Goal: Task Accomplishment & Management: Manage account settings

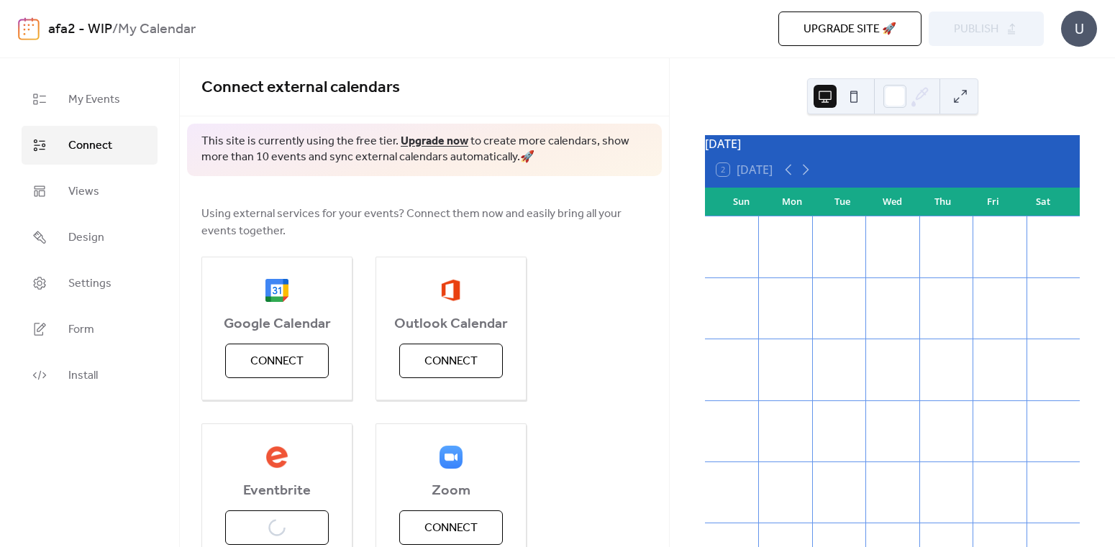
scroll to position [228, 0]
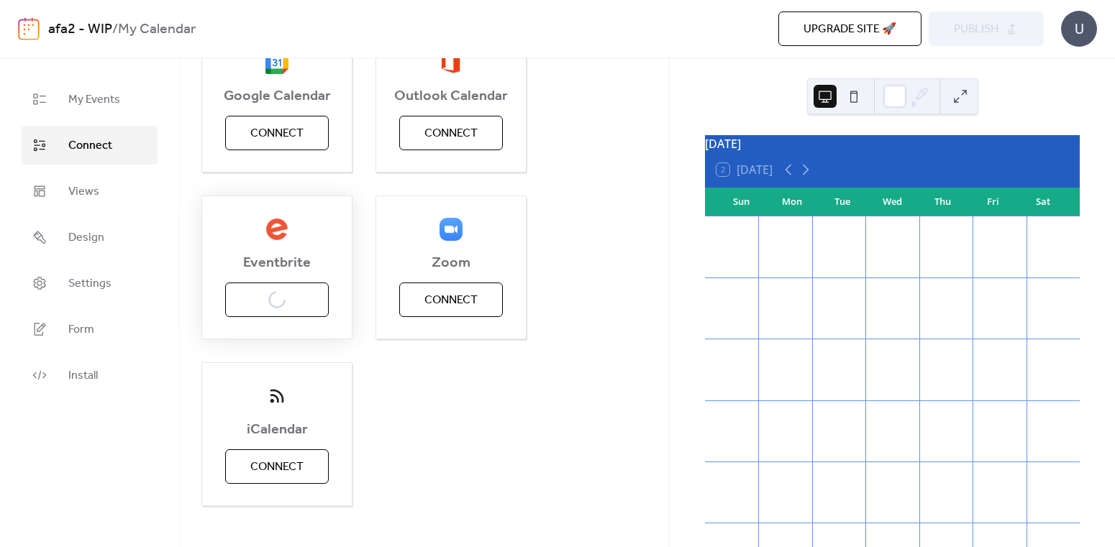
click at [300, 298] on div "Eventbrite Connect" at bounding box center [276, 268] width 151 height 144
click at [301, 206] on div "Eventbrite Connect" at bounding box center [276, 268] width 151 height 144
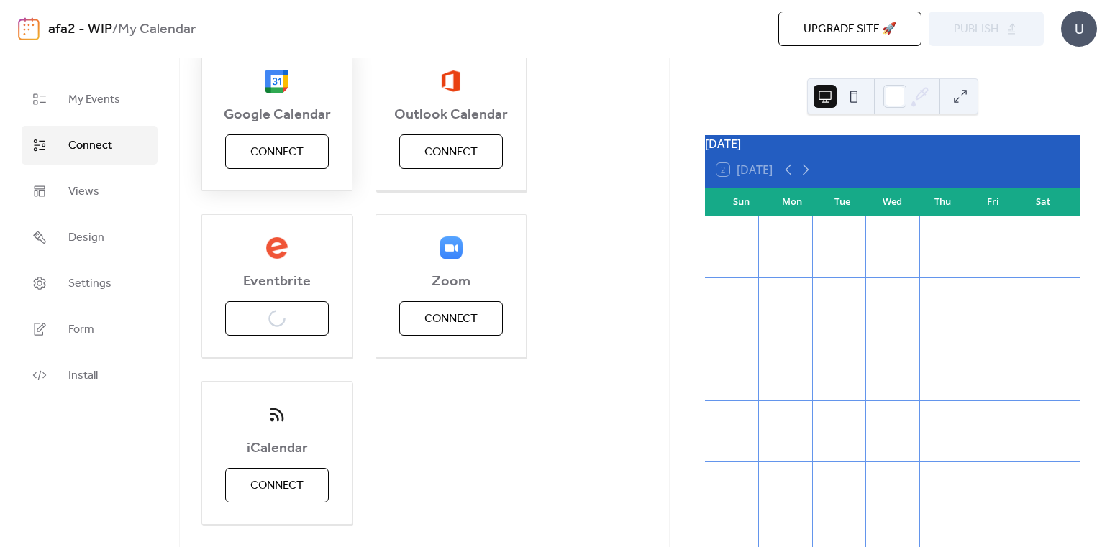
scroll to position [247, 0]
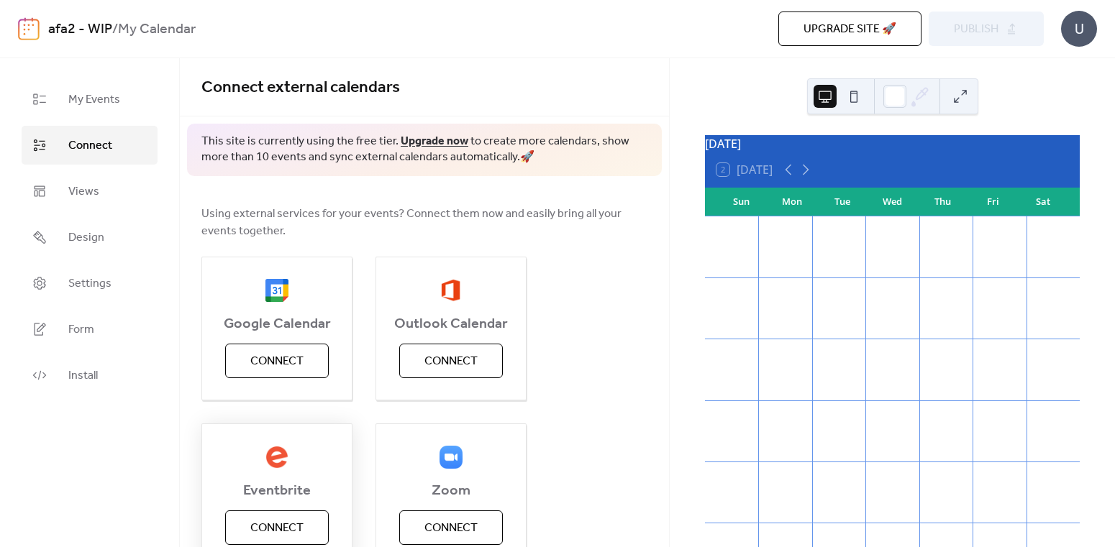
click at [288, 529] on span "Connect" at bounding box center [276, 528] width 53 height 17
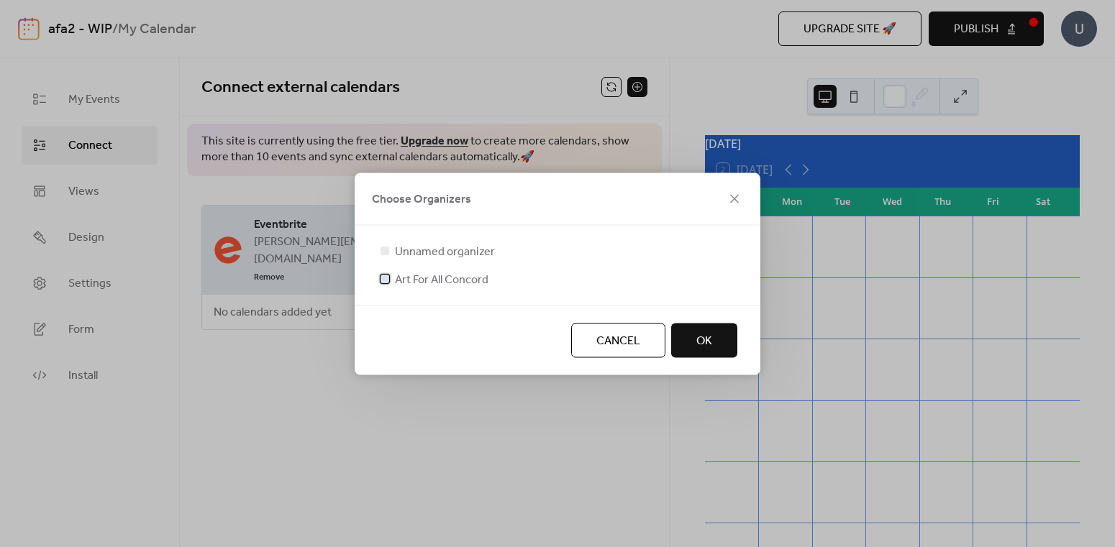
click at [380, 280] on div at bounding box center [384, 278] width 9 height 9
click at [721, 339] on button "OK" at bounding box center [704, 340] width 66 height 35
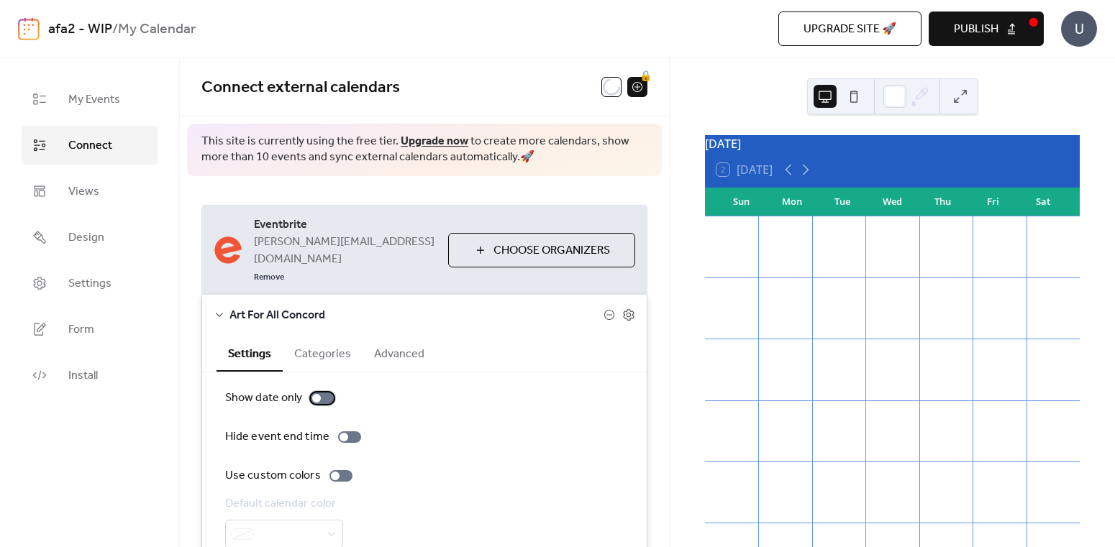
click at [327, 393] on div at bounding box center [322, 399] width 23 height 12
click at [311, 393] on div at bounding box center [322, 399] width 23 height 12
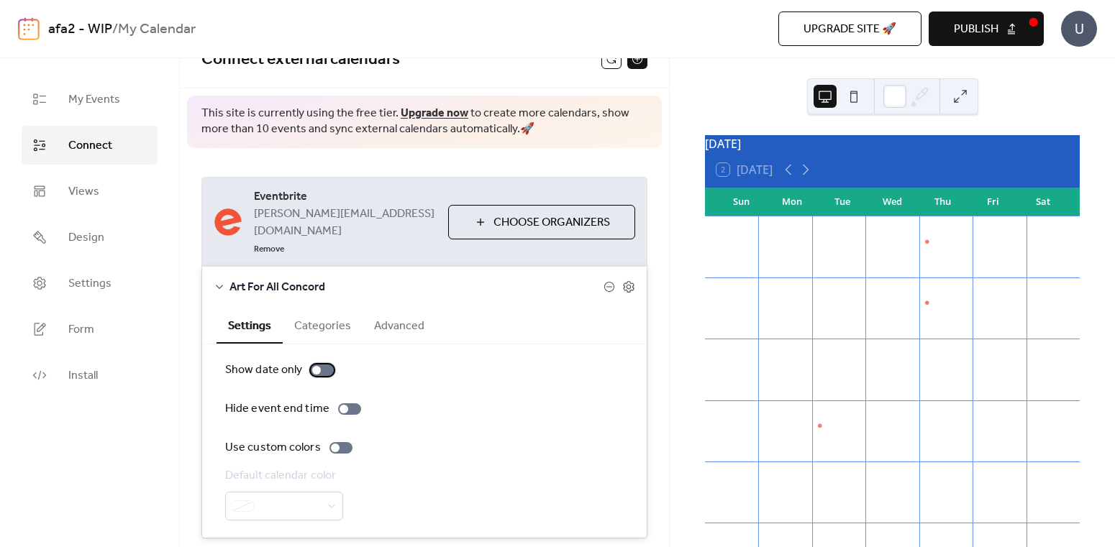
scroll to position [60, 0]
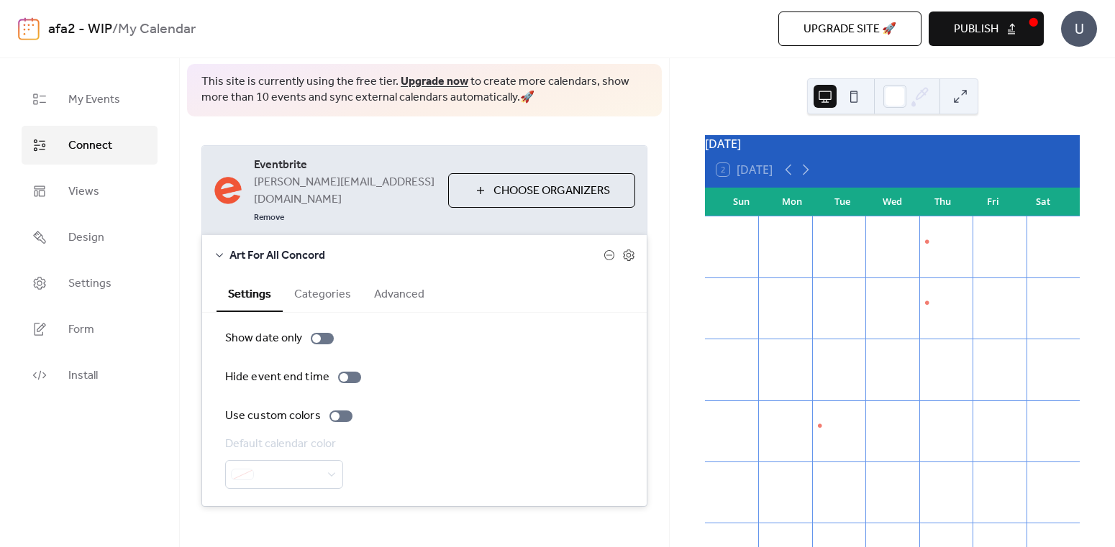
click at [340, 275] on button "Categories" at bounding box center [323, 292] width 80 height 35
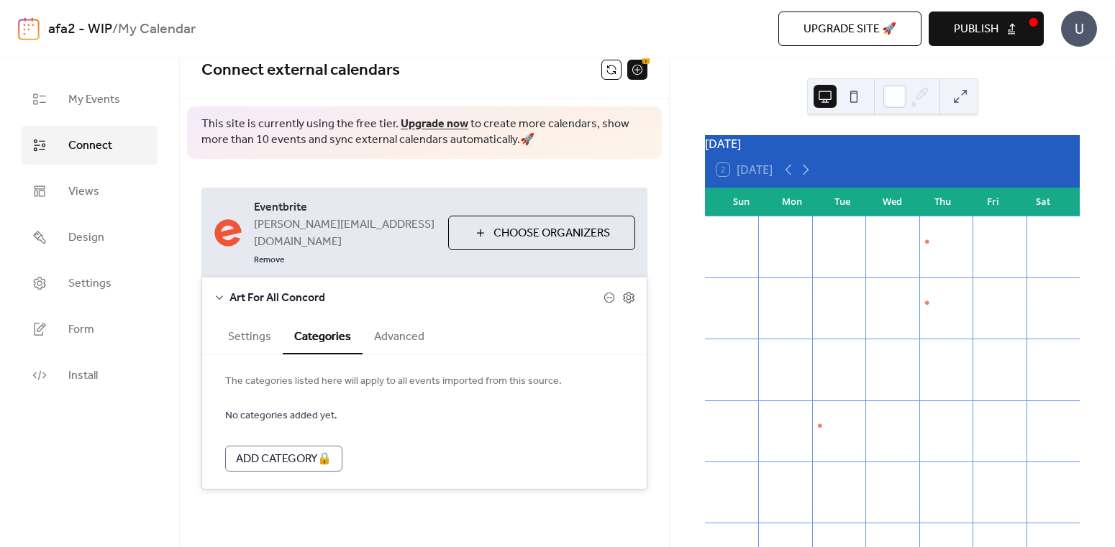
scroll to position [0, 0]
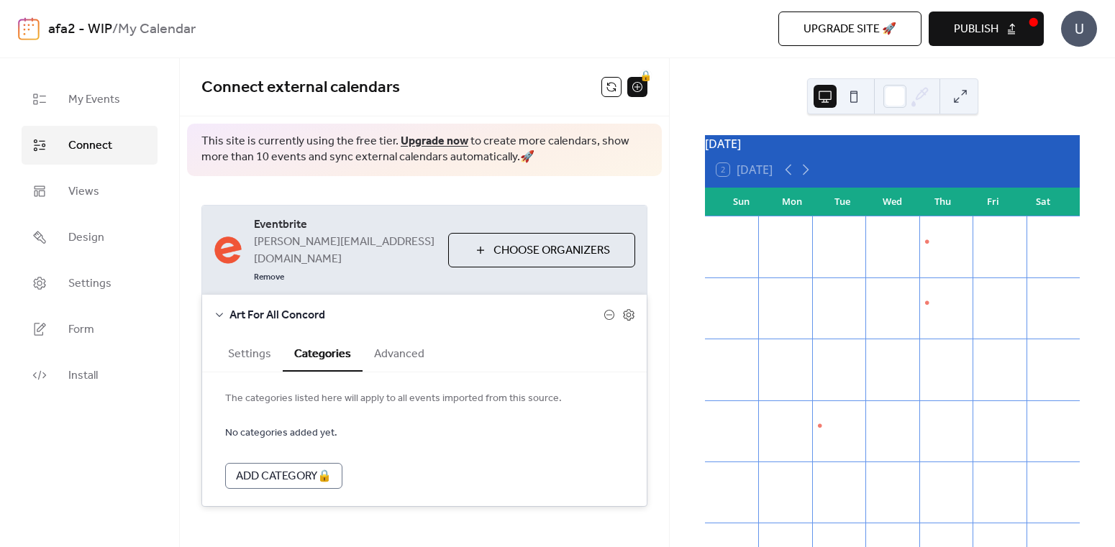
click at [391, 335] on button "Advanced" at bounding box center [398, 352] width 73 height 35
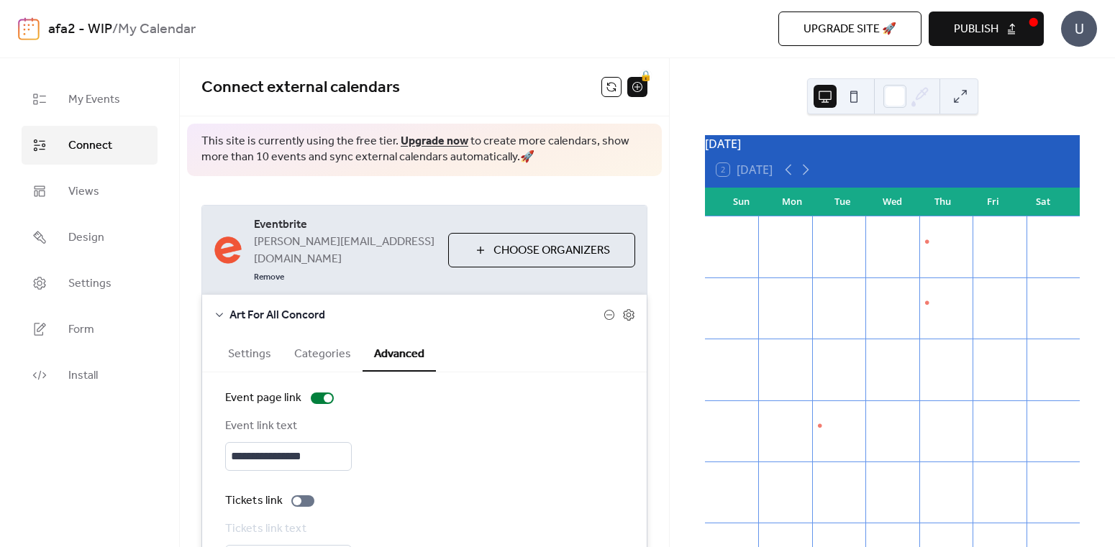
click at [927, 248] on div "Co-Crafting - [DATE] mornings 10am-12pm" at bounding box center [945, 242] width 53 height 12
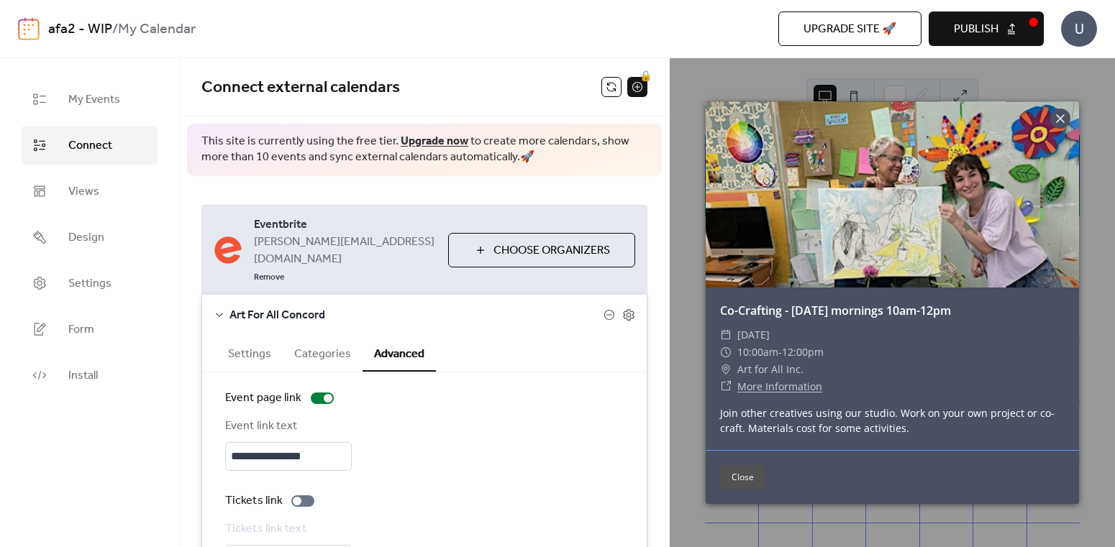
click at [1059, 120] on icon at bounding box center [1060, 118] width 9 height 9
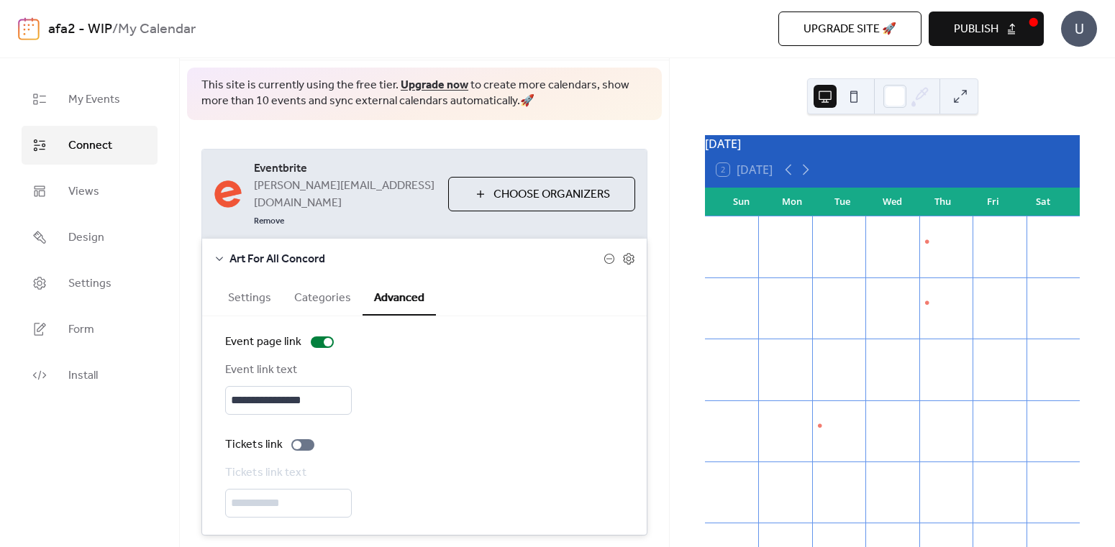
scroll to position [95, 0]
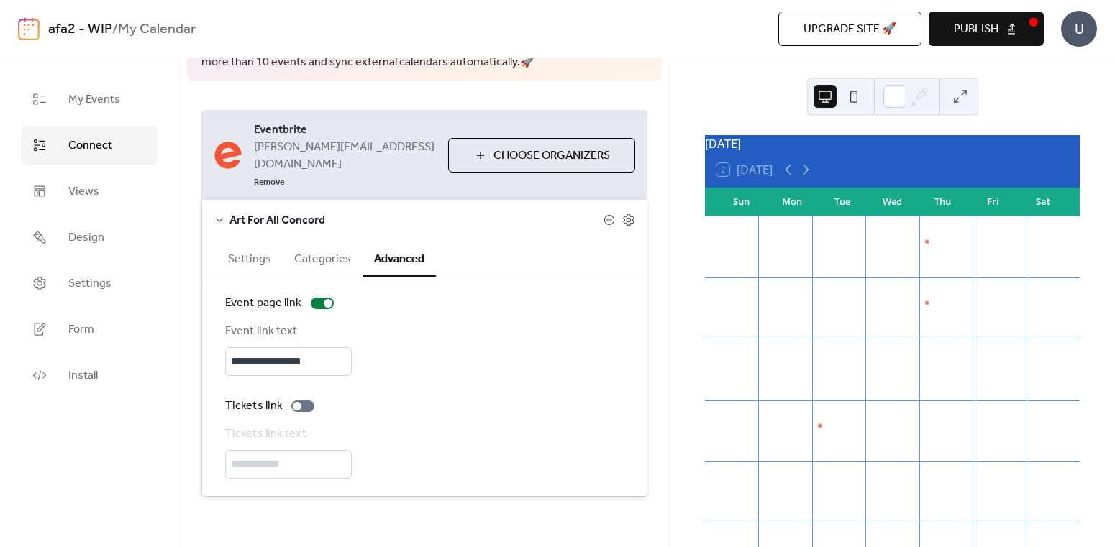
click at [331, 245] on button "Categories" at bounding box center [323, 257] width 80 height 35
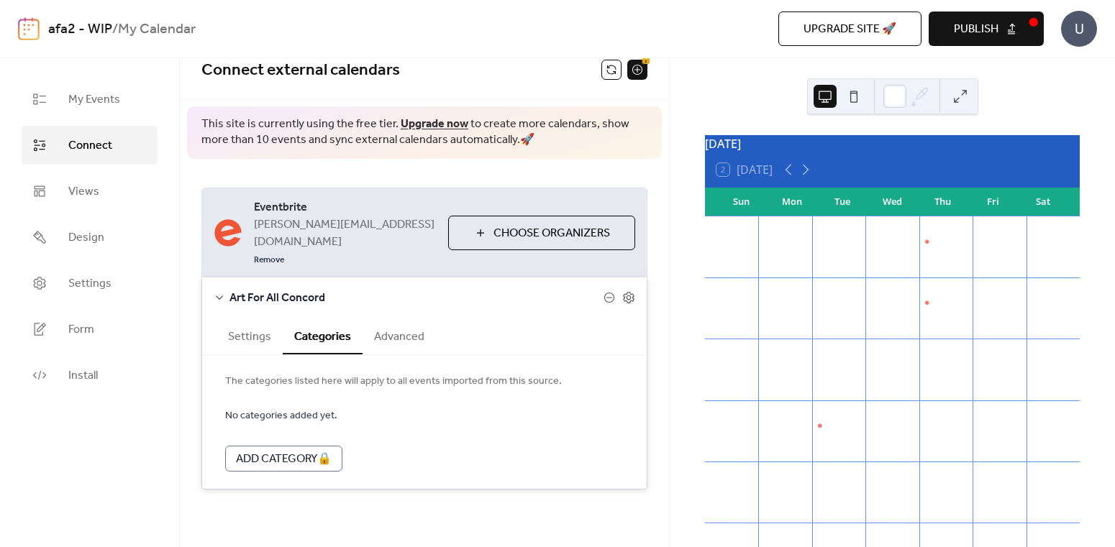
scroll to position [0, 0]
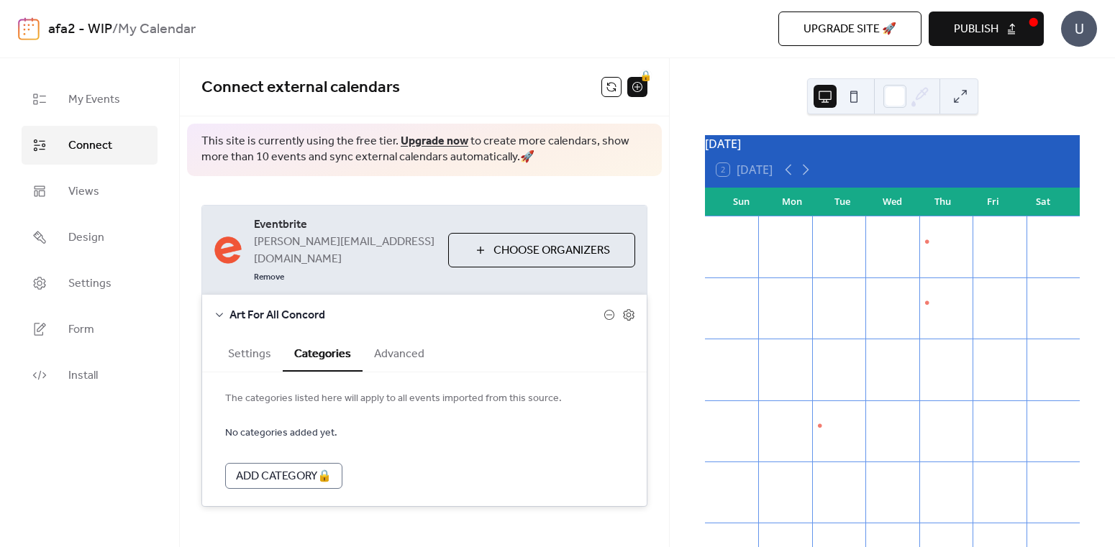
click at [246, 335] on button "Settings" at bounding box center [249, 352] width 66 height 35
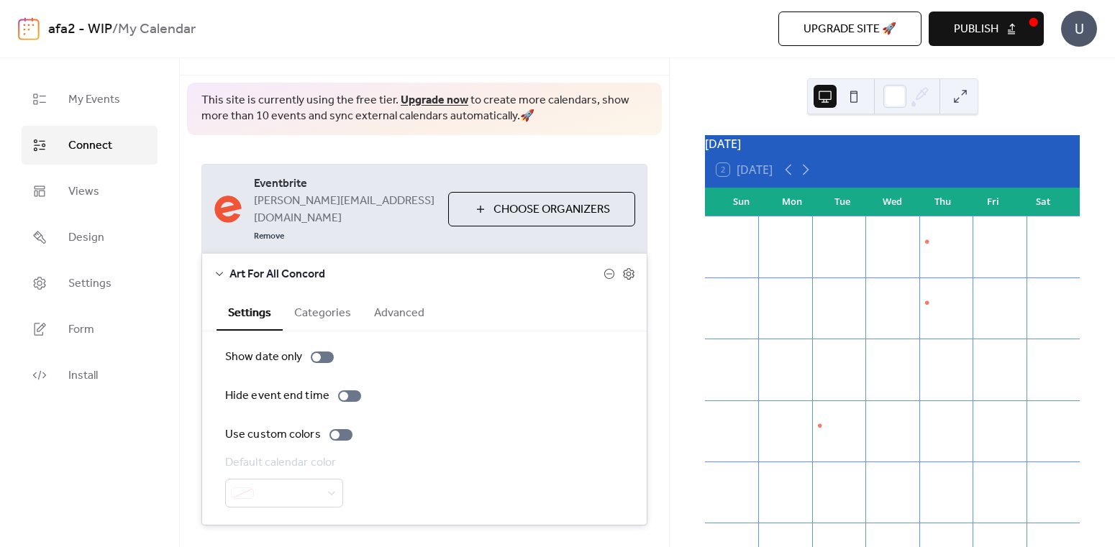
scroll to position [60, 0]
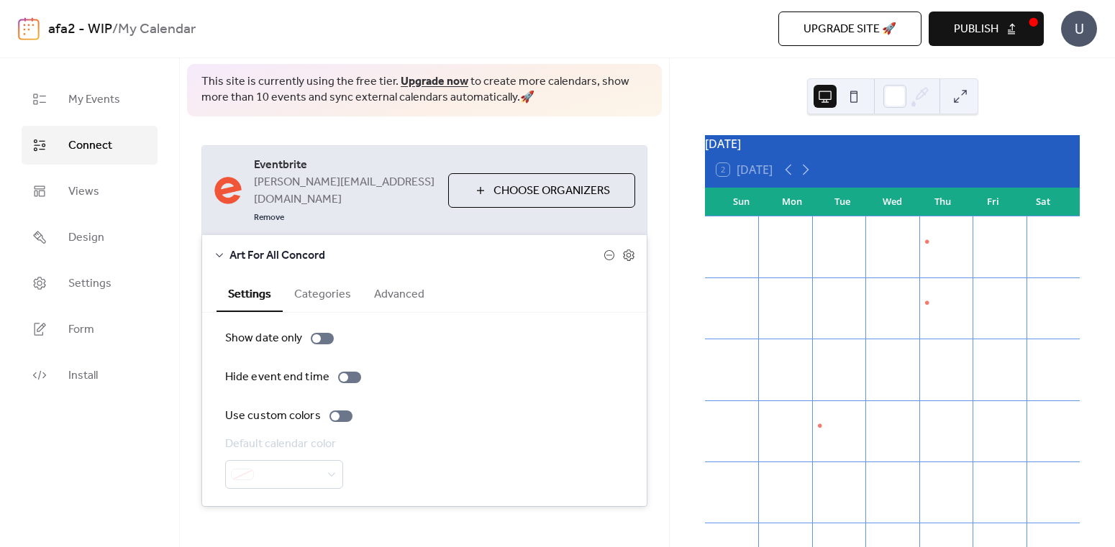
click at [296, 460] on div at bounding box center [284, 474] width 118 height 29
click at [349, 411] on div at bounding box center [340, 417] width 23 height 12
click at [304, 467] on span at bounding box center [290, 475] width 60 height 17
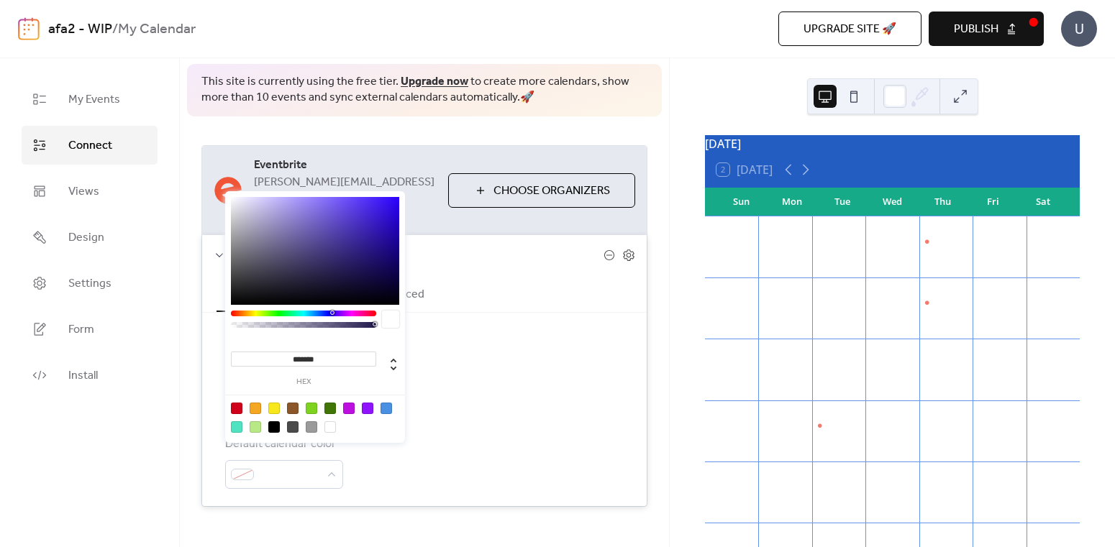
click at [347, 410] on div at bounding box center [349, 409] width 12 height 12
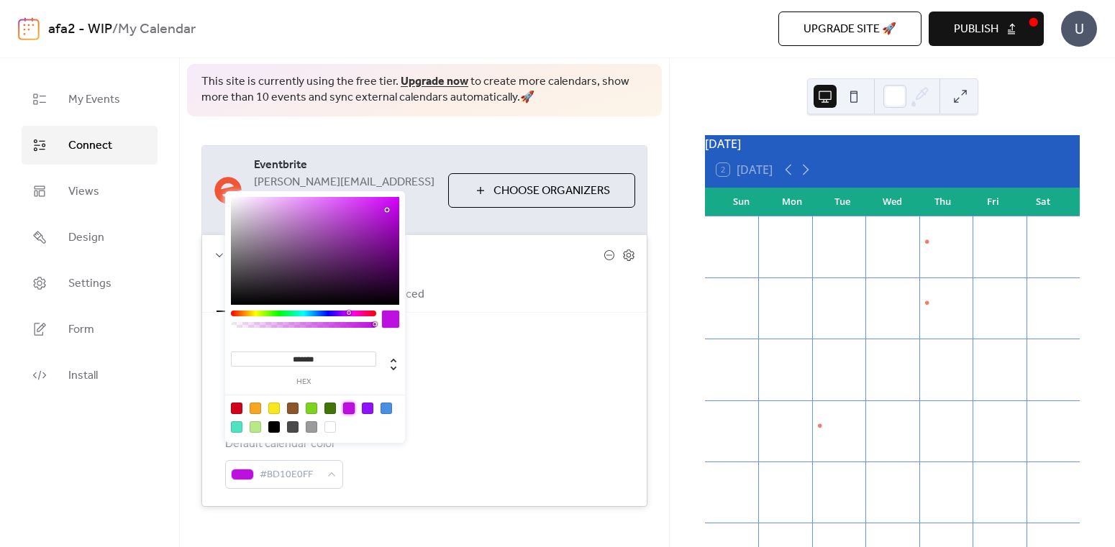
type input "*******"
click at [470, 418] on div "Show date only Hide event end time Use custom colors Default calendar color #BD…" at bounding box center [424, 409] width 398 height 159
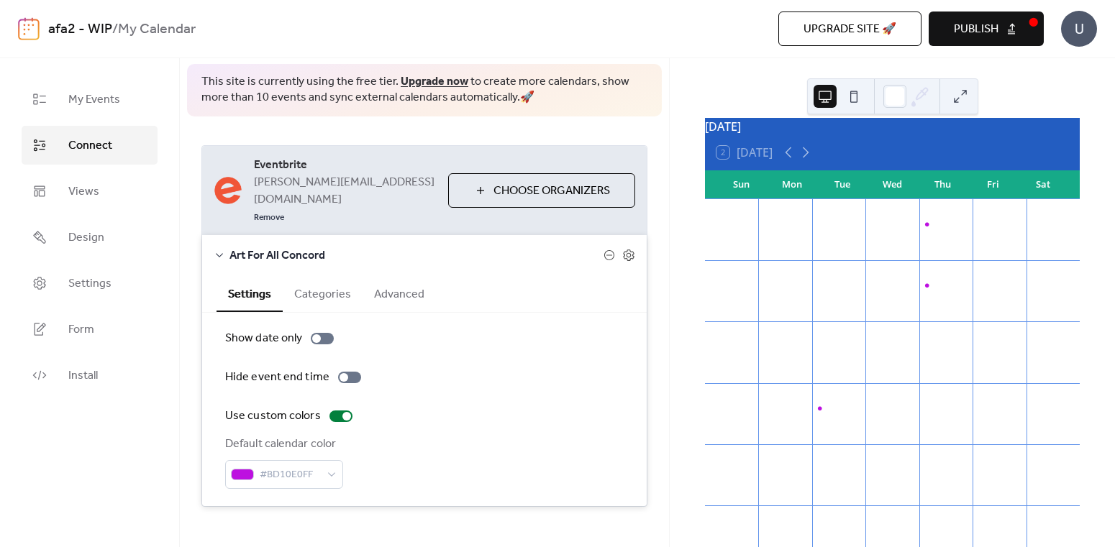
scroll to position [6, 0]
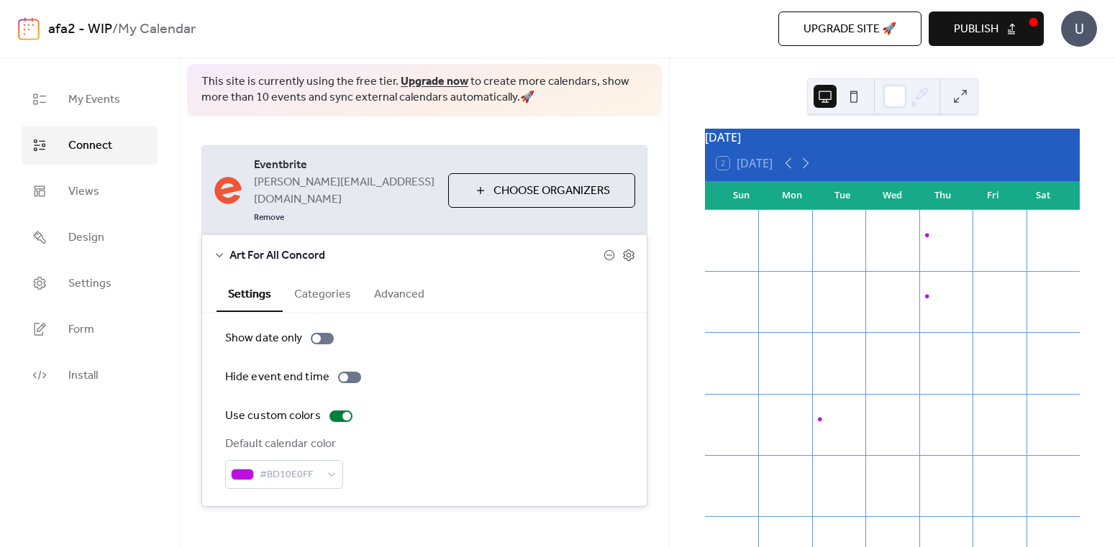
click at [980, 31] on span "Publish" at bounding box center [976, 29] width 45 height 17
click at [331, 333] on div at bounding box center [322, 339] width 23 height 12
click at [926, 242] on div "Co-Crafting - [DATE] mornings 10am-12pm" at bounding box center [945, 235] width 53 height 12
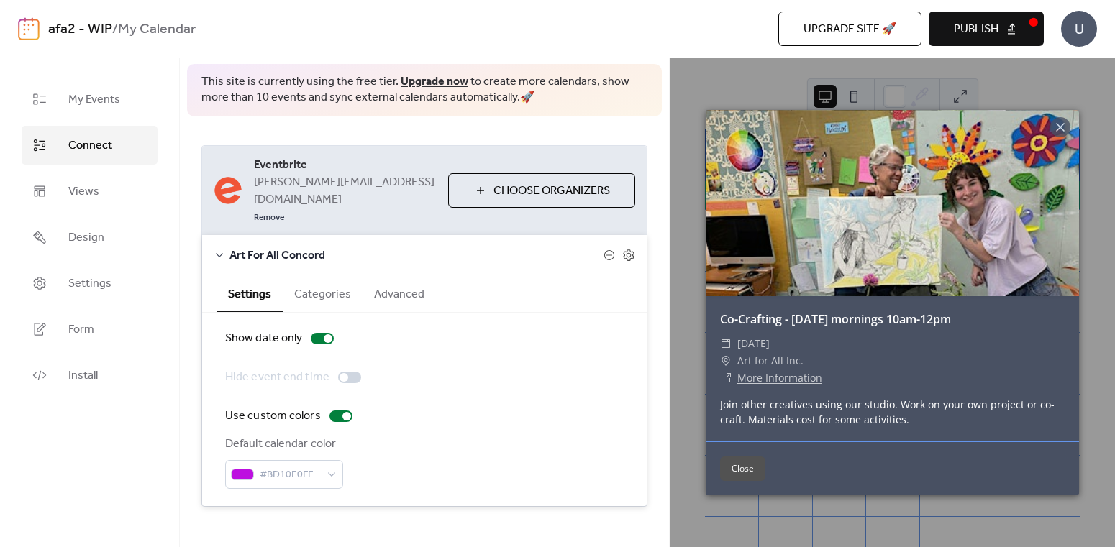
click at [684, 134] on div "Co-Crafting - [DATE] mornings 10am-12pm ​ [DATE] ​ Art for All Inc. ​ More Info…" at bounding box center [892, 302] width 445 height 489
click at [629, 249] on icon at bounding box center [628, 255] width 13 height 13
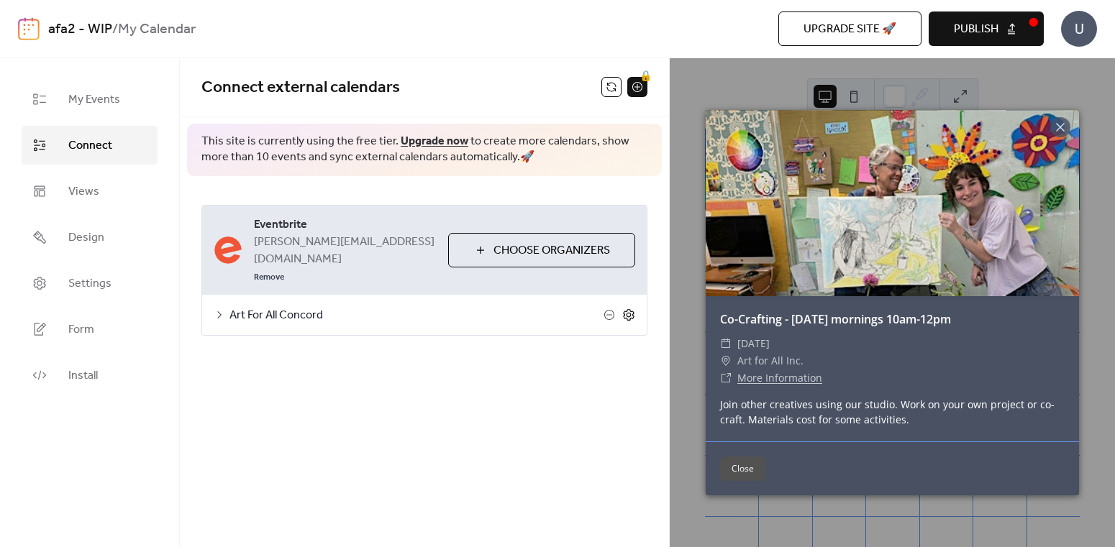
click at [625, 309] on icon at bounding box center [628, 315] width 13 height 13
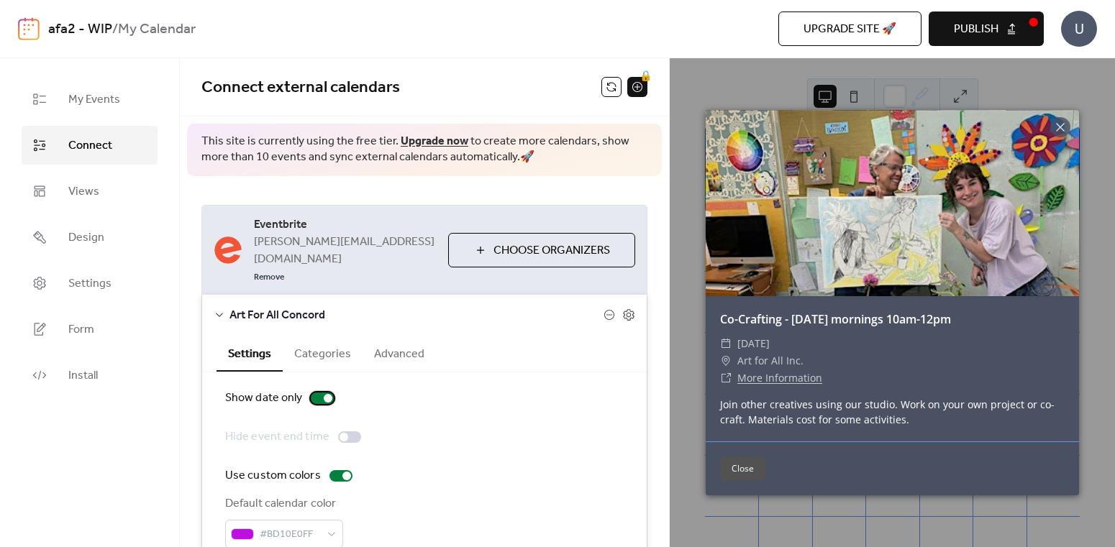
click at [321, 390] on label "Show date only" at bounding box center [282, 398] width 114 height 17
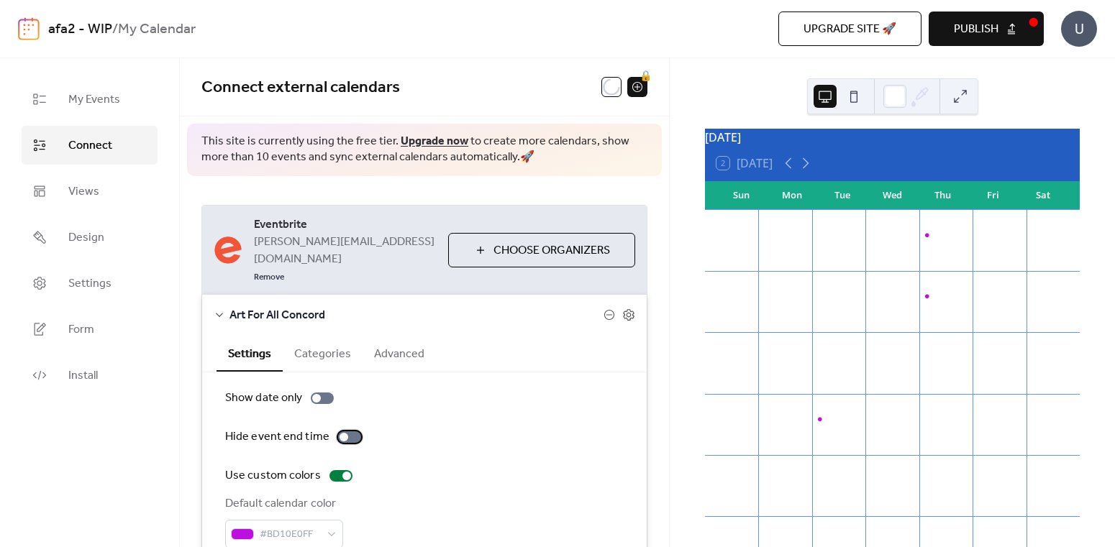
click at [353, 432] on div at bounding box center [349, 438] width 23 height 12
click at [341, 432] on div at bounding box center [349, 438] width 23 height 12
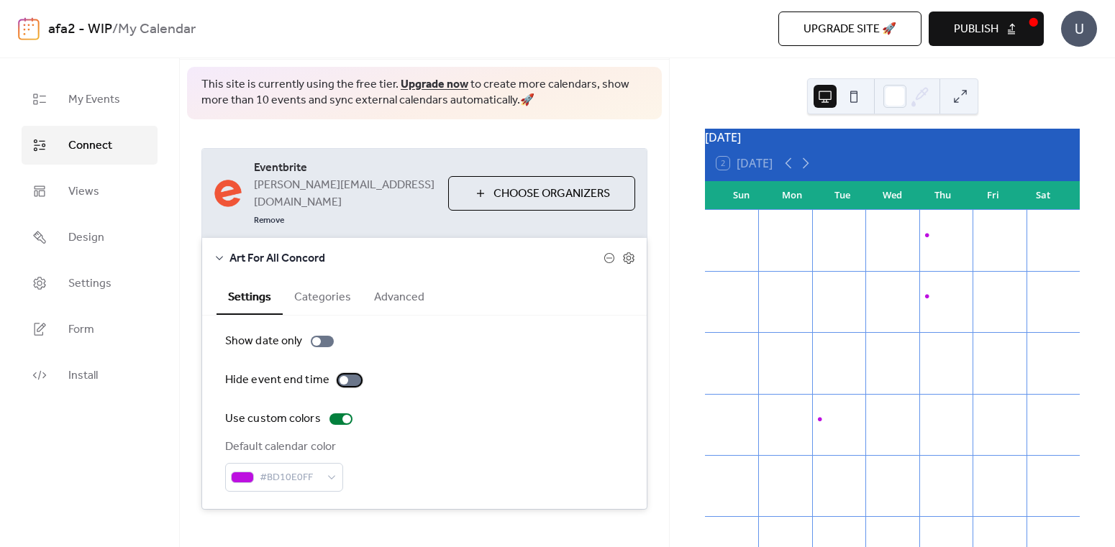
scroll to position [60, 0]
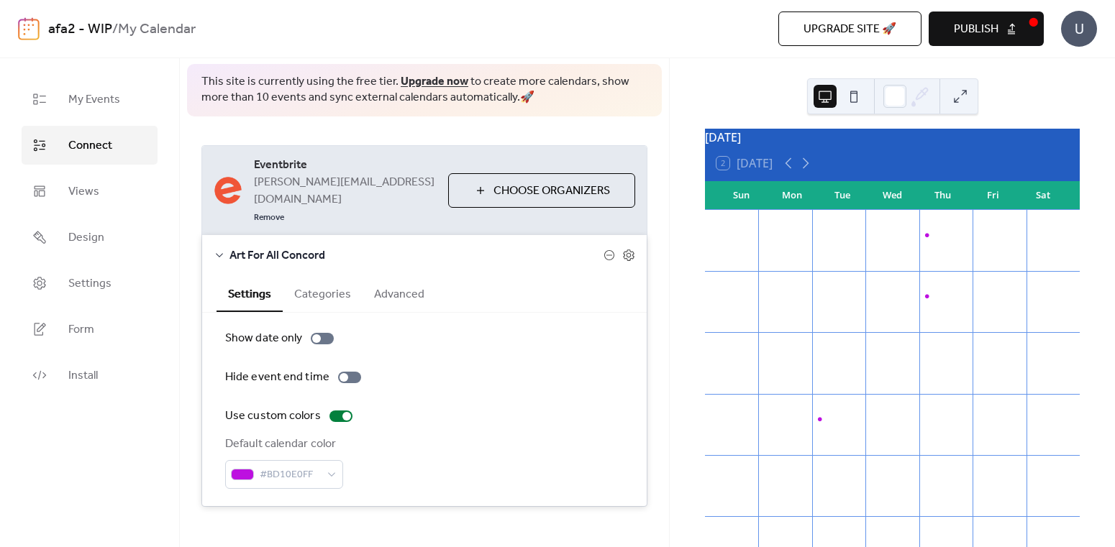
click at [333, 278] on button "Categories" at bounding box center [323, 292] width 80 height 35
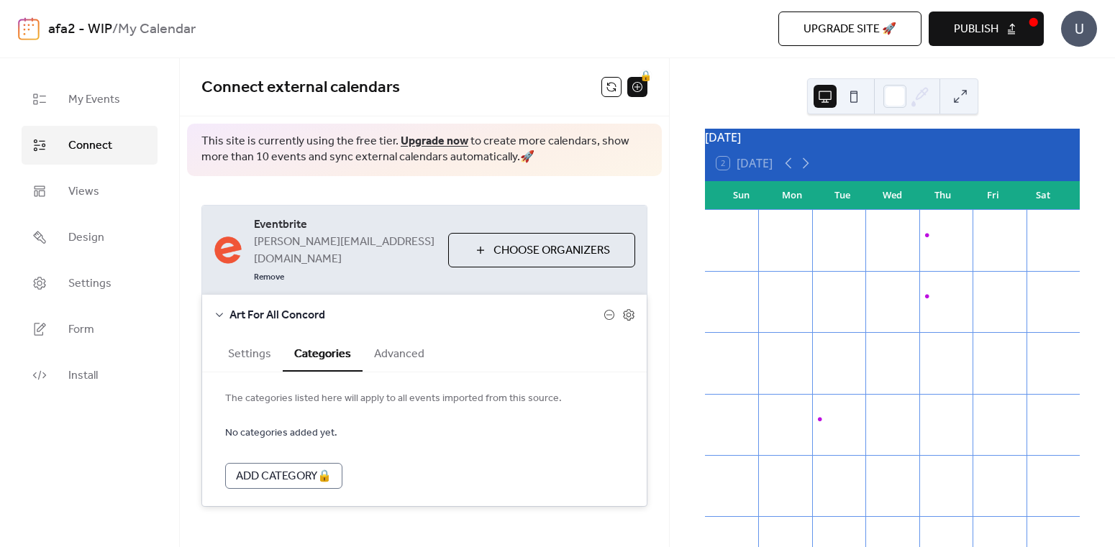
click at [399, 337] on button "Advanced" at bounding box center [398, 352] width 73 height 35
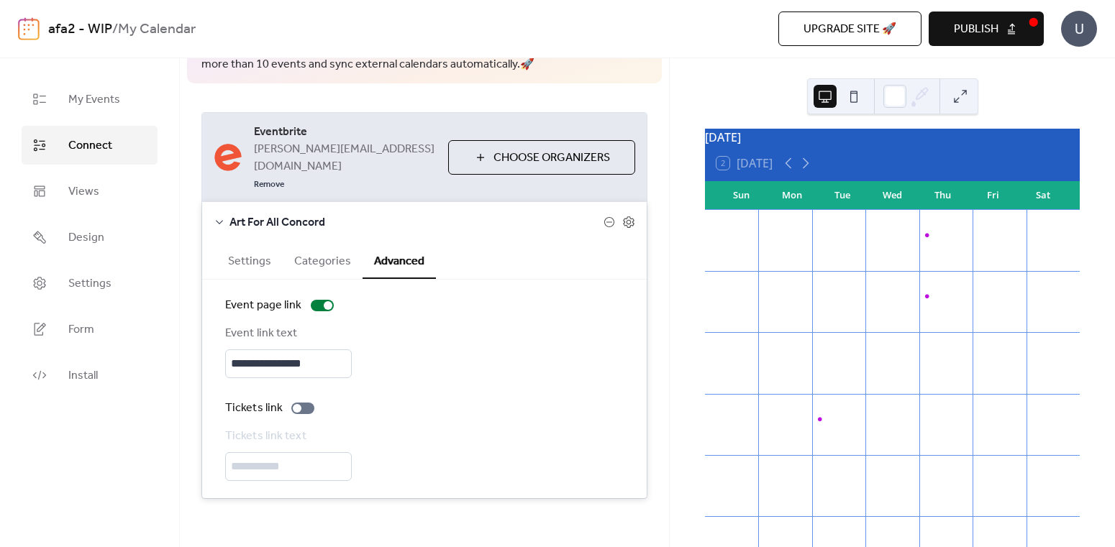
scroll to position [95, 0]
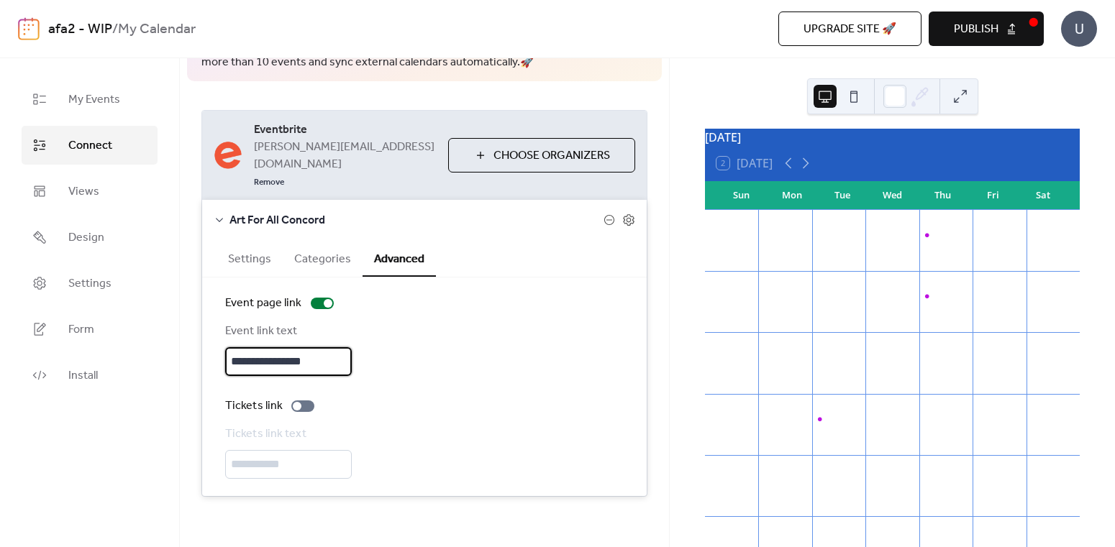
click at [338, 357] on input "**********" at bounding box center [288, 361] width 127 height 29
click at [312, 401] on div at bounding box center [302, 407] width 23 height 12
click at [294, 400] on label "Tickets link" at bounding box center [272, 406] width 95 height 17
click at [479, 323] on div "**********" at bounding box center [424, 349] width 398 height 53
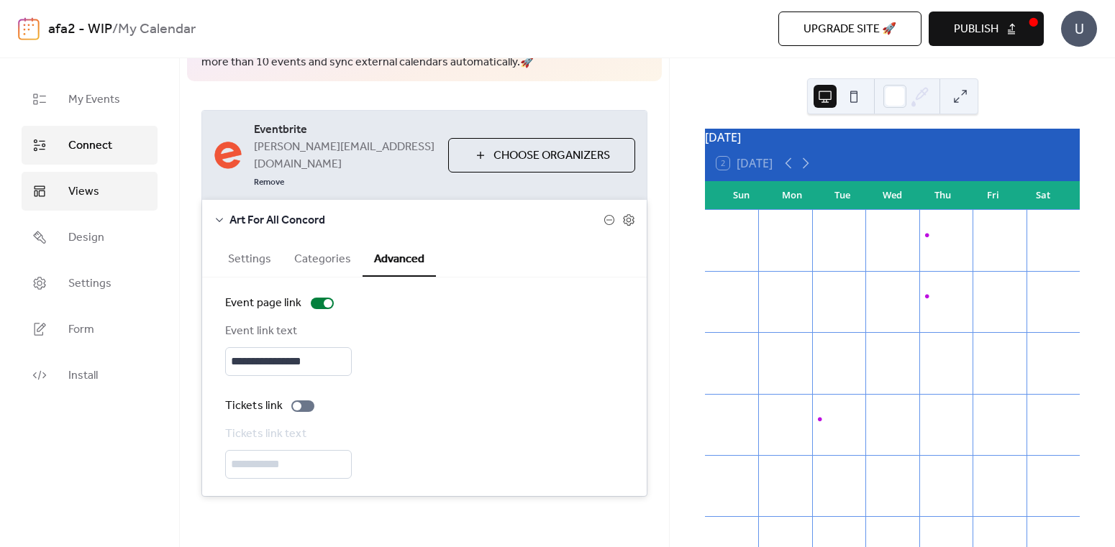
click at [117, 189] on link "Views" at bounding box center [90, 191] width 136 height 39
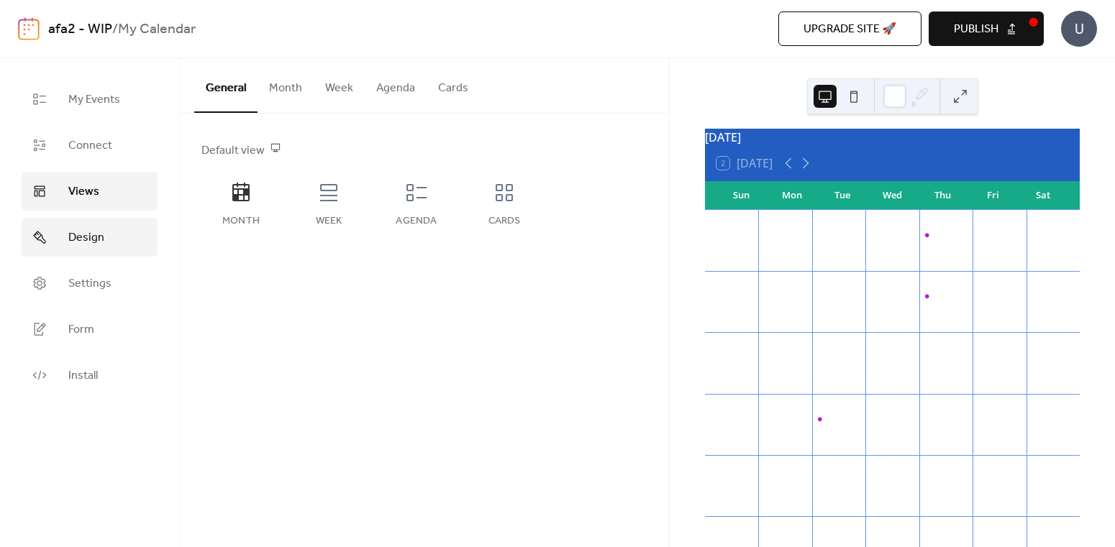
click at [91, 233] on span "Design" at bounding box center [86, 237] width 36 height 17
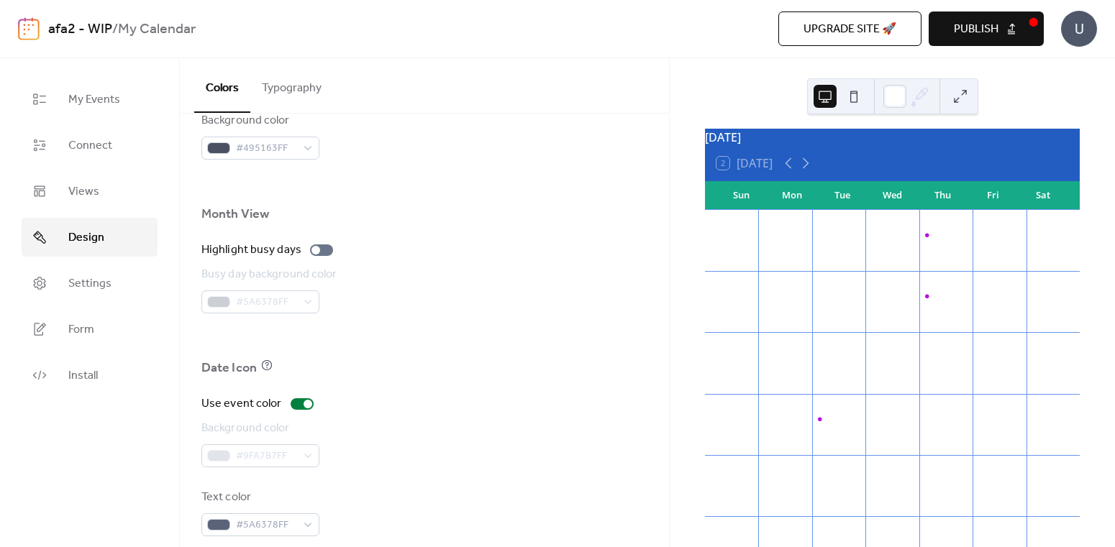
scroll to position [960, 0]
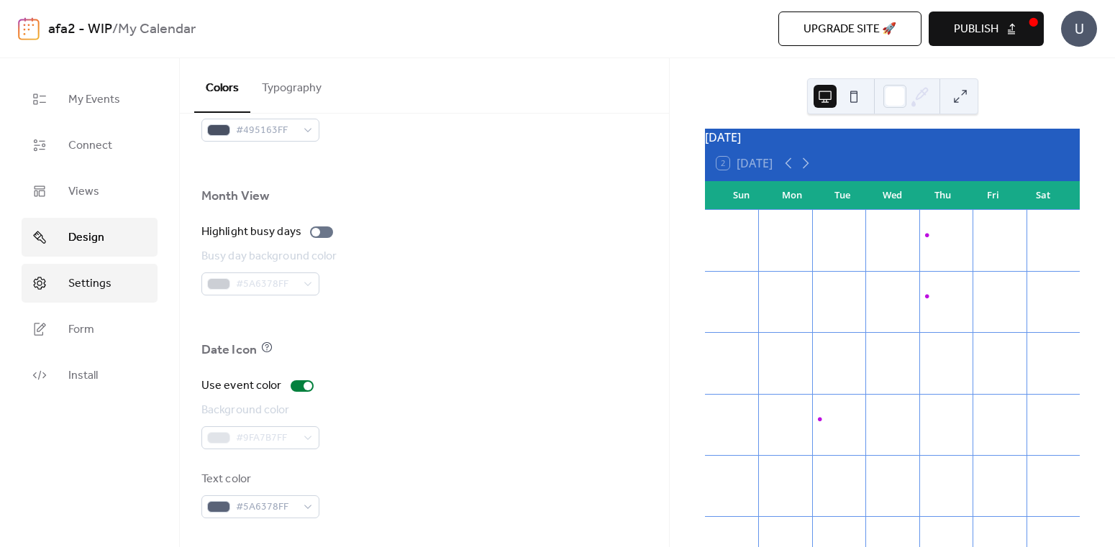
click at [93, 275] on span "Settings" at bounding box center [89, 283] width 43 height 17
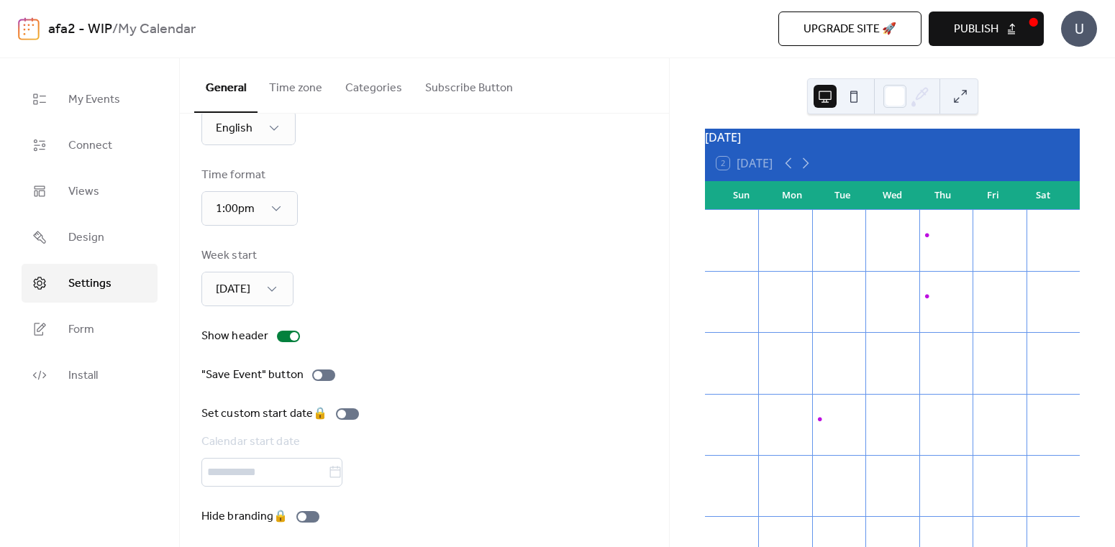
scroll to position [68, 0]
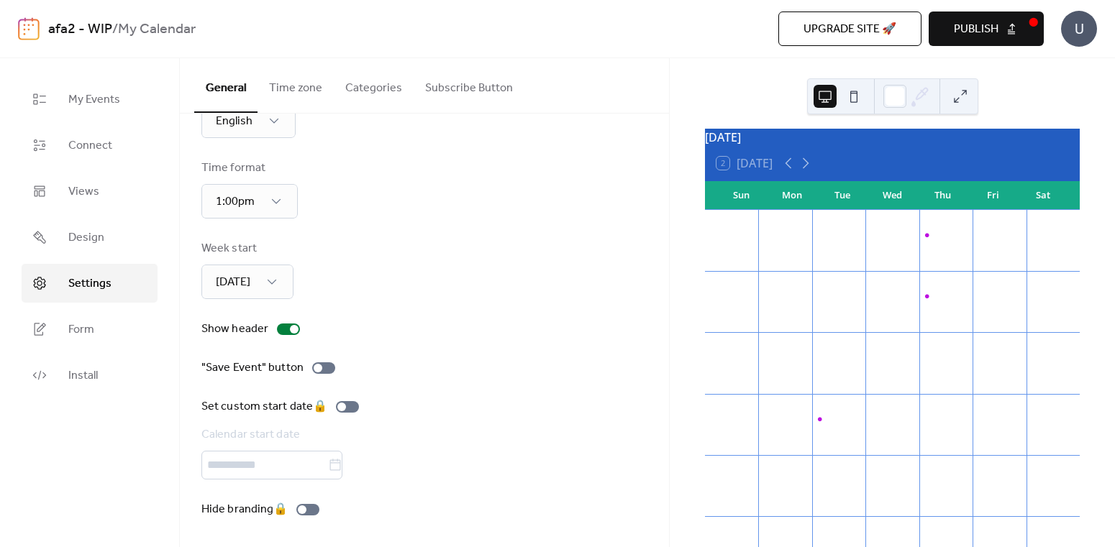
click at [998, 31] on span "Publish" at bounding box center [976, 29] width 45 height 17
click at [925, 242] on div "Co-Crafting - [DATE] mornings 10am-12pm" at bounding box center [945, 235] width 53 height 12
click at [928, 303] on div "Art with a Purpose" at bounding box center [945, 297] width 53 height 12
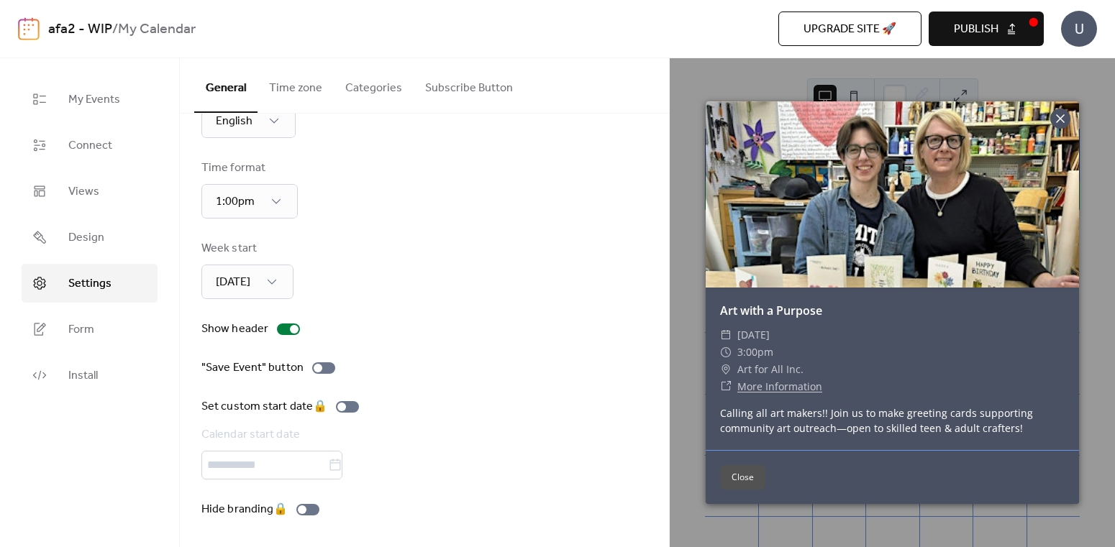
click at [1067, 114] on icon at bounding box center [1060, 118] width 17 height 17
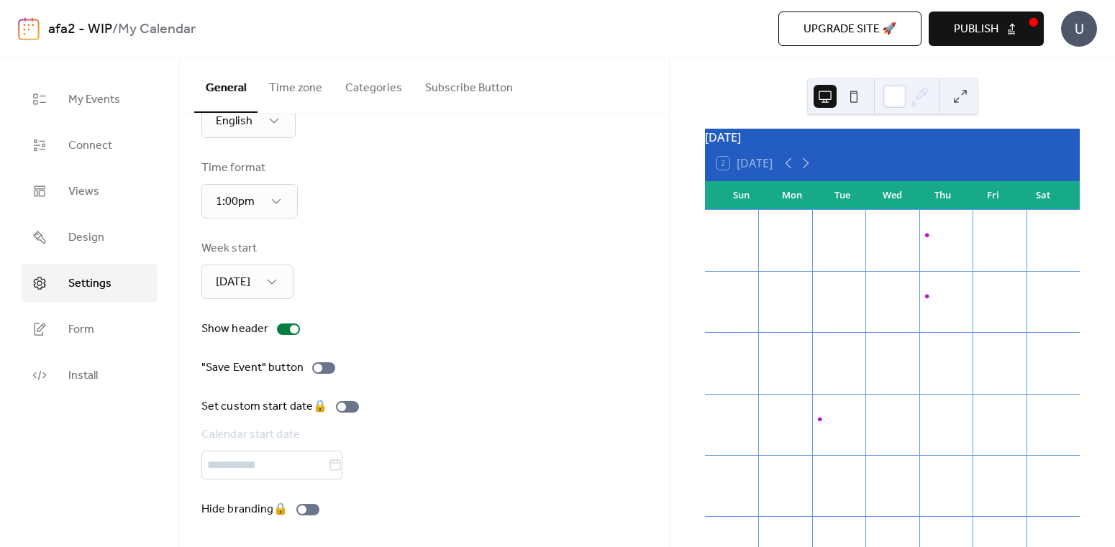
click at [928, 242] on div "Co-Crafting - [DATE] mornings 10am-12pm" at bounding box center [945, 235] width 53 height 12
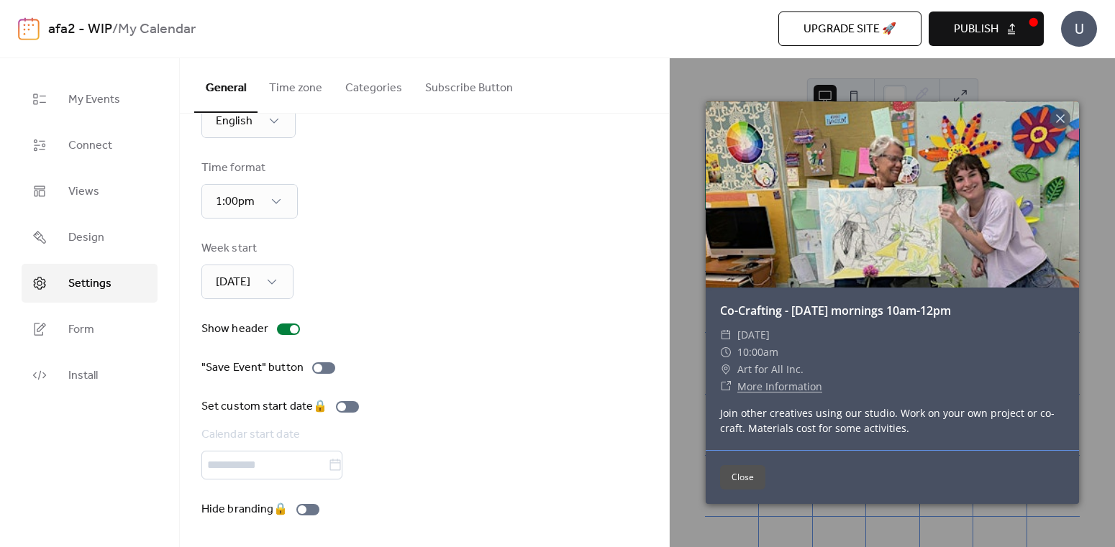
click at [698, 216] on div "Co-Crafting - [DATE] mornings 10am-12pm ​ [DATE] ​ 10:00am ​ Art for All Inc. ​…" at bounding box center [892, 302] width 445 height 489
click at [670, 272] on div "Co-Crafting - [DATE] mornings 10am-12pm ​ [DATE] ​ 10:00am ​ Art for All Inc. ​…" at bounding box center [892, 302] width 445 height 489
click at [1062, 125] on icon at bounding box center [1060, 118] width 17 height 17
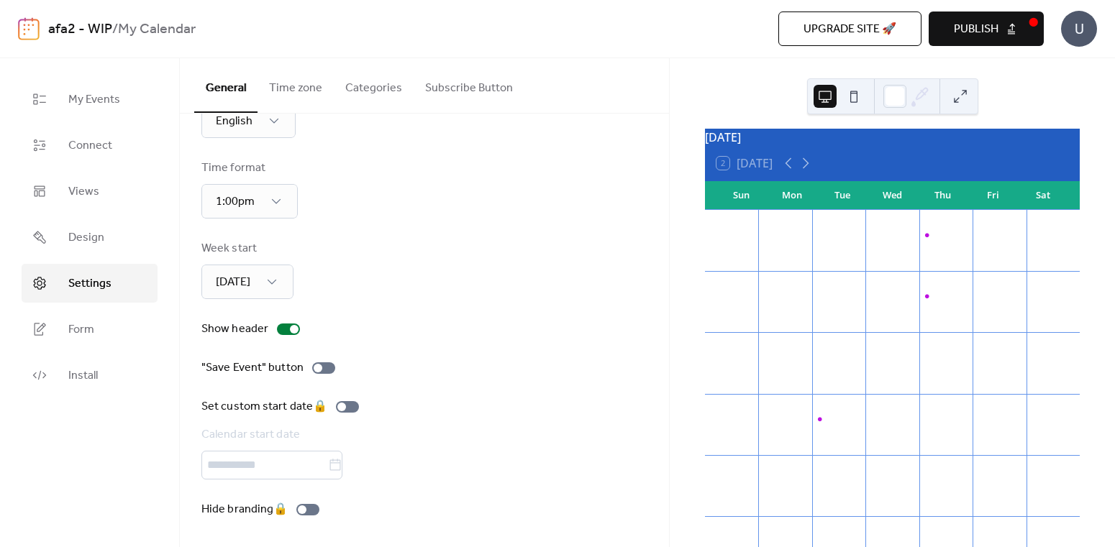
click at [824, 426] on div "Art After Hours" at bounding box center [838, 420] width 53 height 12
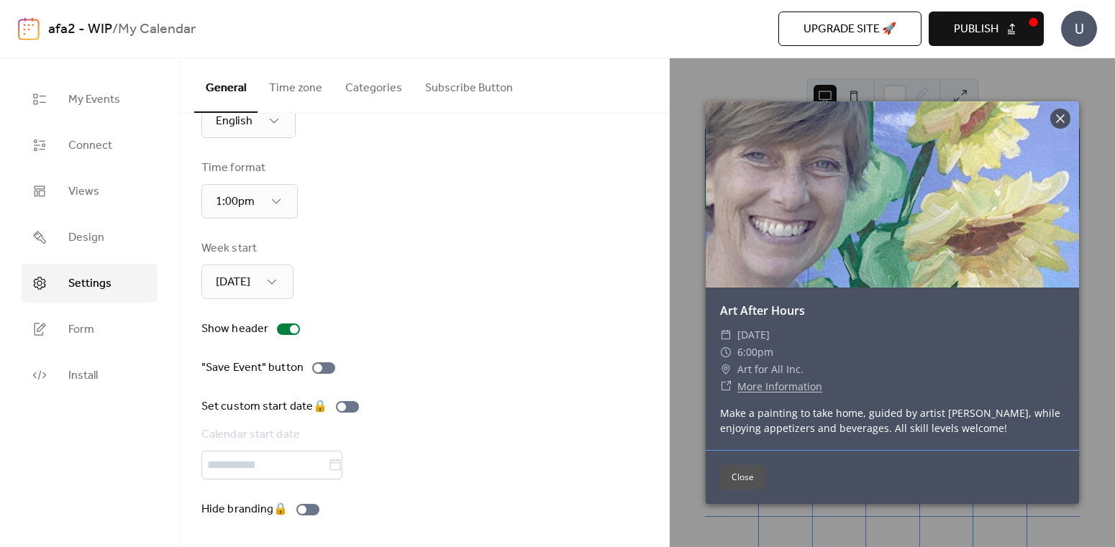
click at [1064, 117] on icon at bounding box center [1060, 118] width 17 height 17
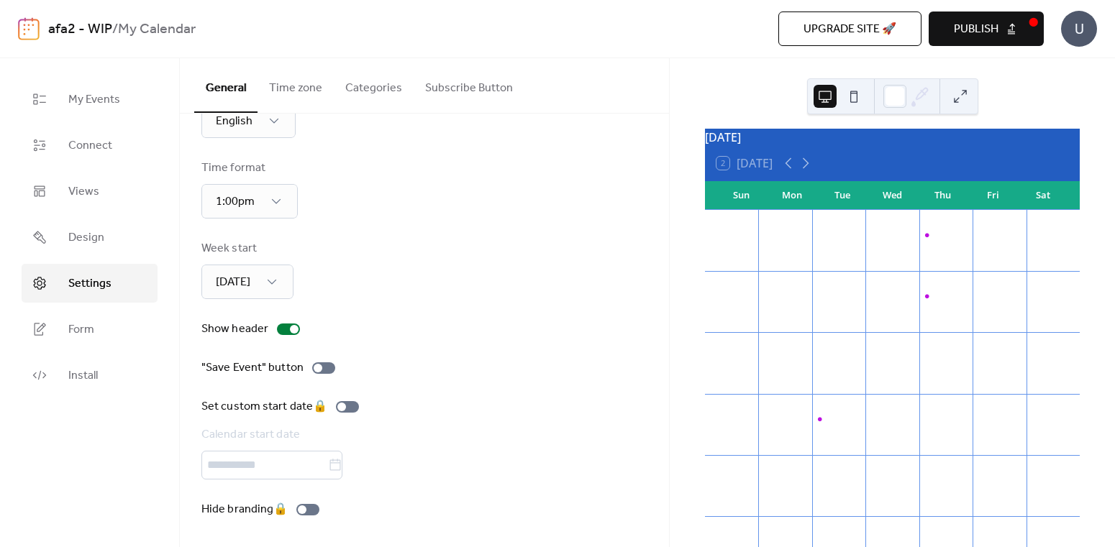
scroll to position [113, 0]
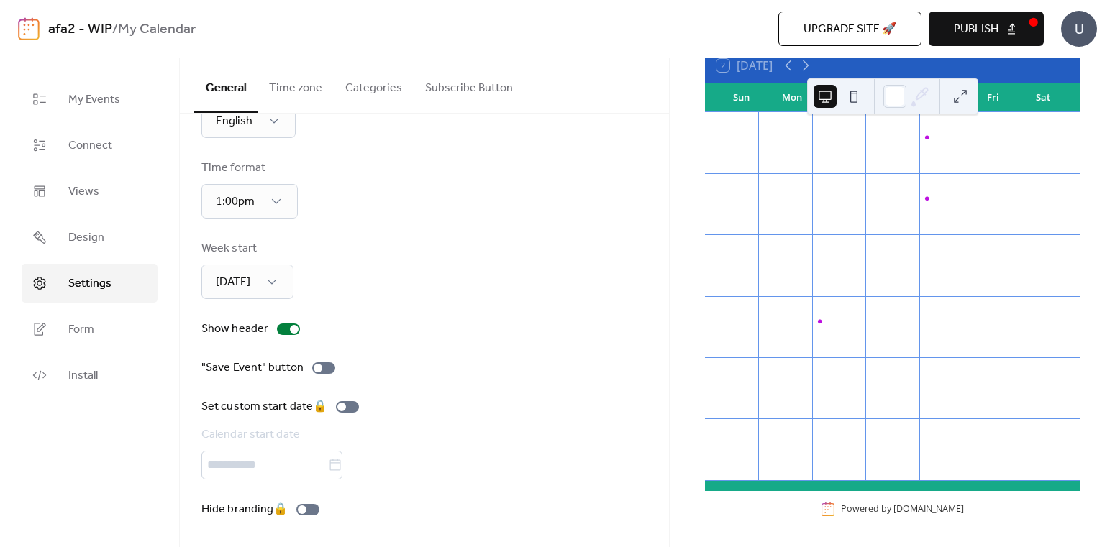
click at [927, 137] on div "Co-Crafting - [DATE] mornings 10am-12pm" at bounding box center [945, 138] width 53 height 12
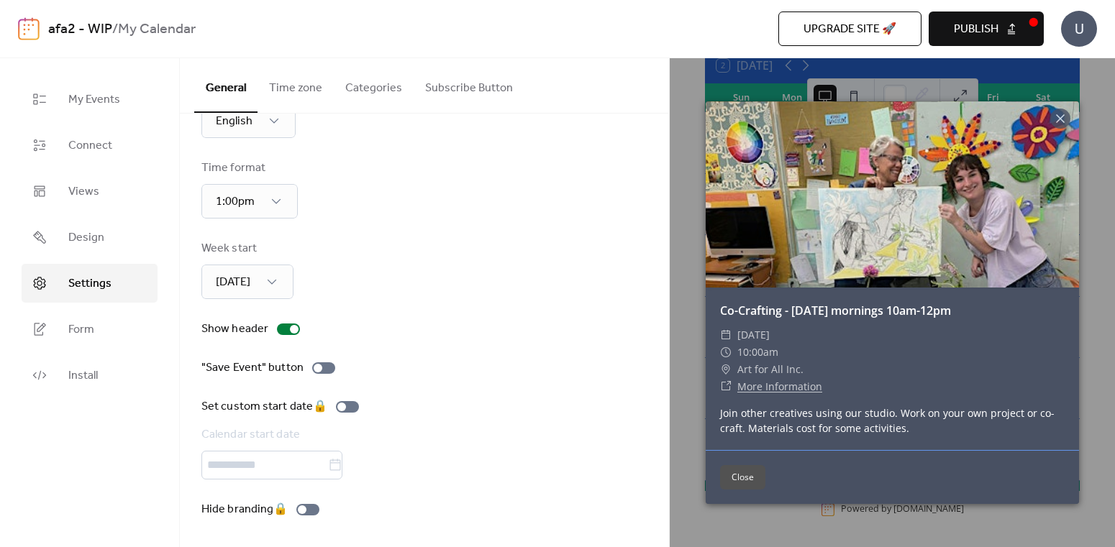
click at [628, 224] on div "Calendar language English Time format 1:00pm Week start [DATE] Show header "Sav…" at bounding box center [424, 298] width 446 height 439
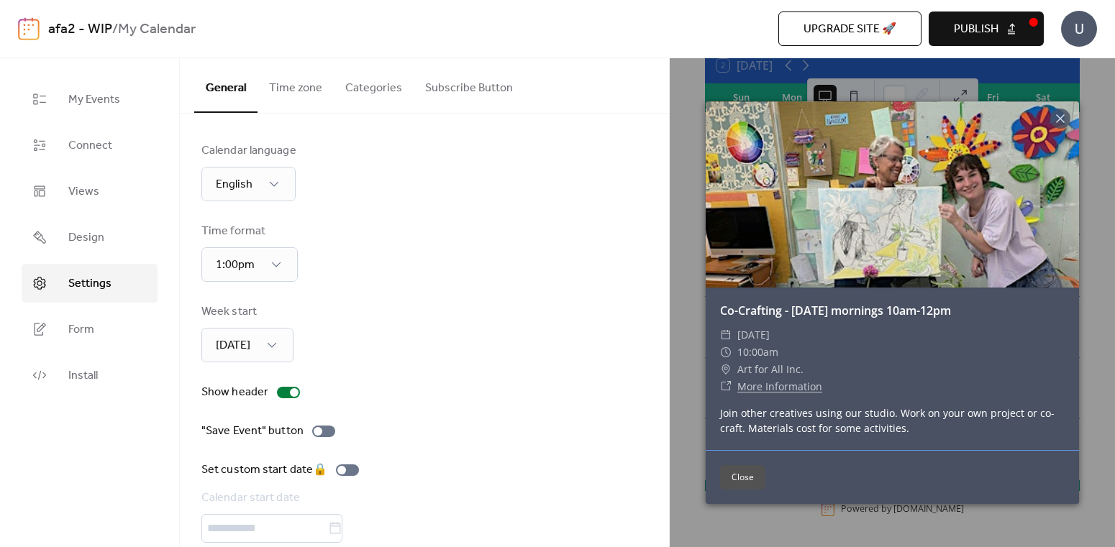
click at [304, 96] on button "Time zone" at bounding box center [295, 84] width 76 height 53
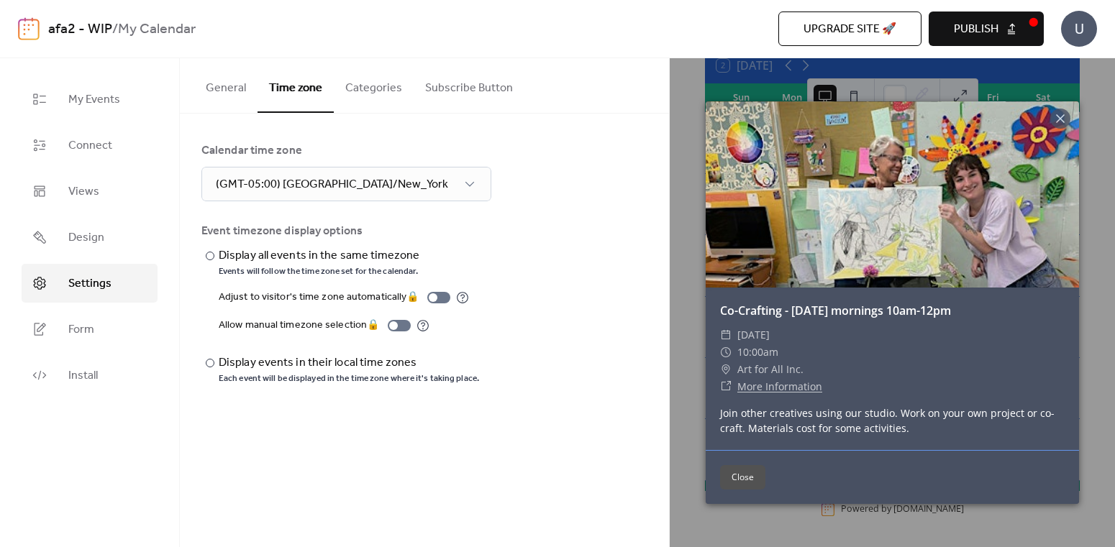
click at [382, 91] on button "Categories" at bounding box center [374, 84] width 80 height 53
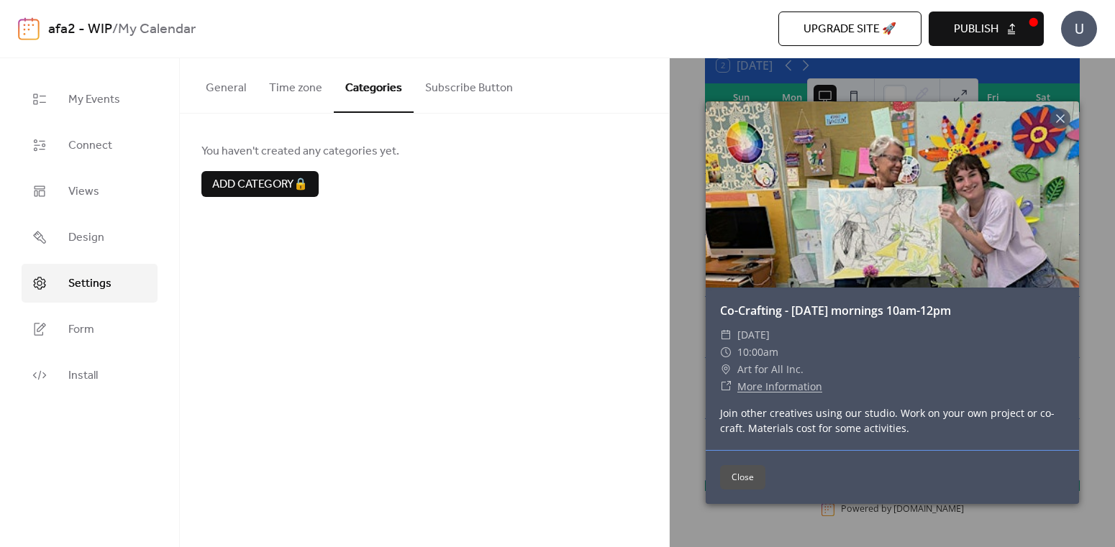
click at [458, 35] on div "afa2 - WIP / My Calendar" at bounding box center [265, 29] width 434 height 27
click at [91, 82] on link "My Events" at bounding box center [90, 99] width 136 height 39
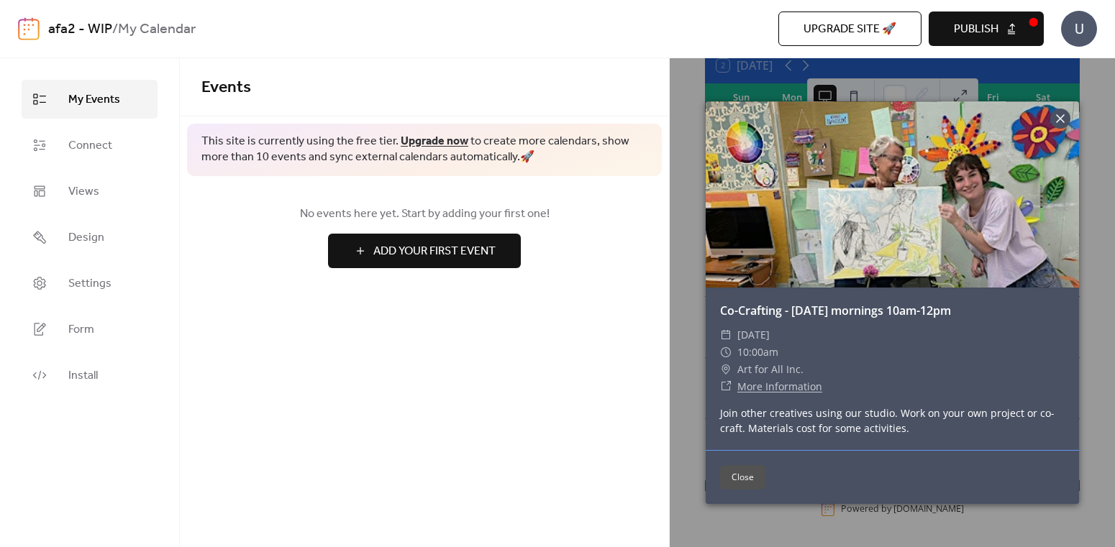
click at [1057, 115] on icon at bounding box center [1060, 118] width 9 height 9
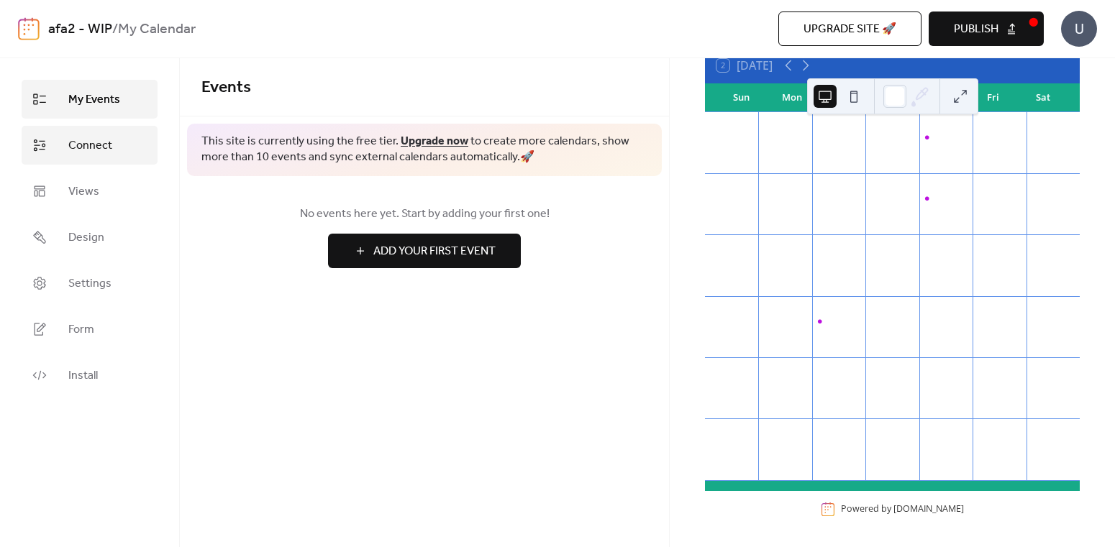
click at [83, 150] on span "Connect" at bounding box center [90, 145] width 44 height 17
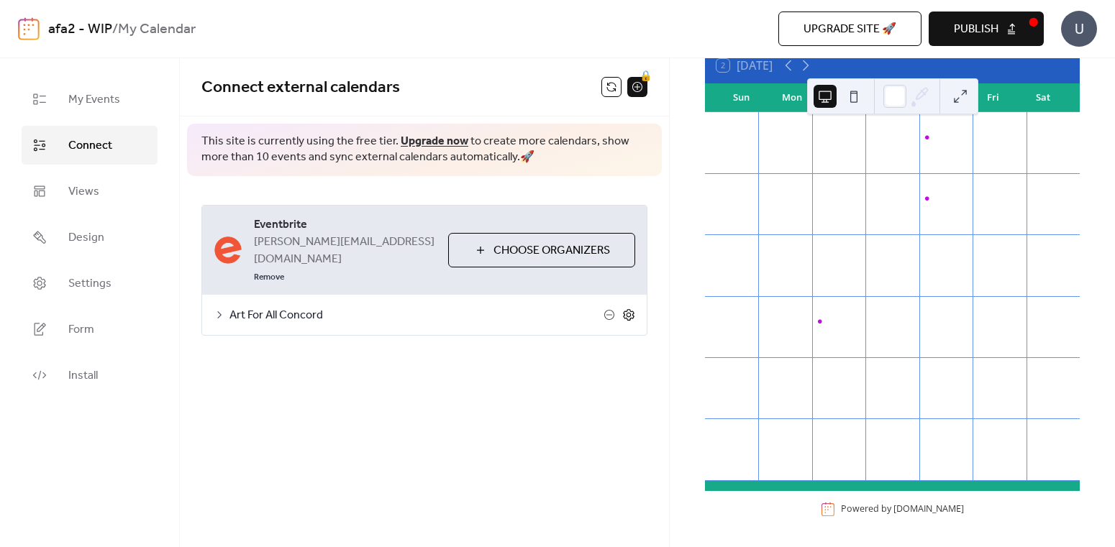
click at [632, 309] on icon at bounding box center [628, 315] width 13 height 13
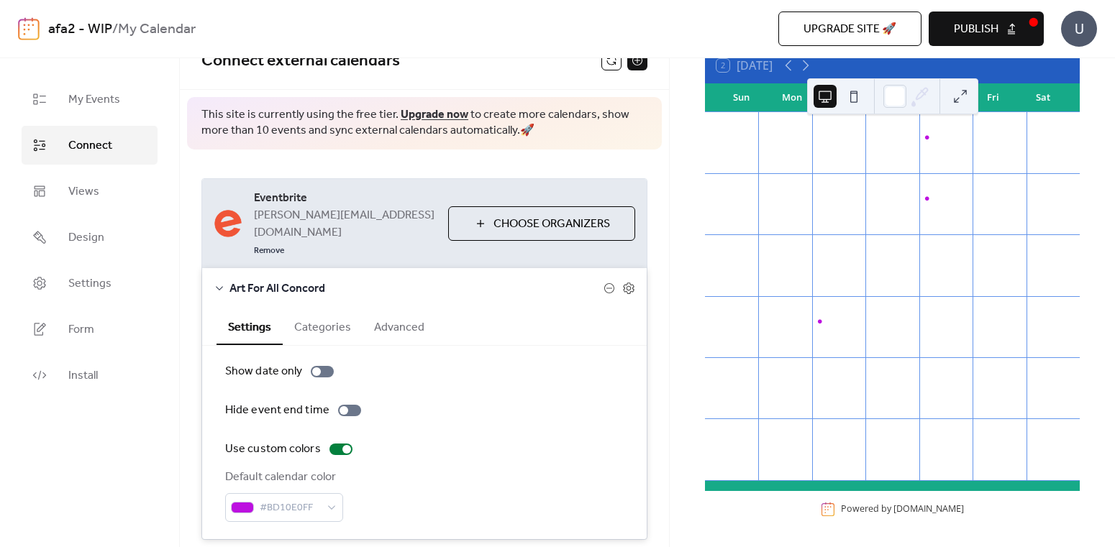
scroll to position [60, 0]
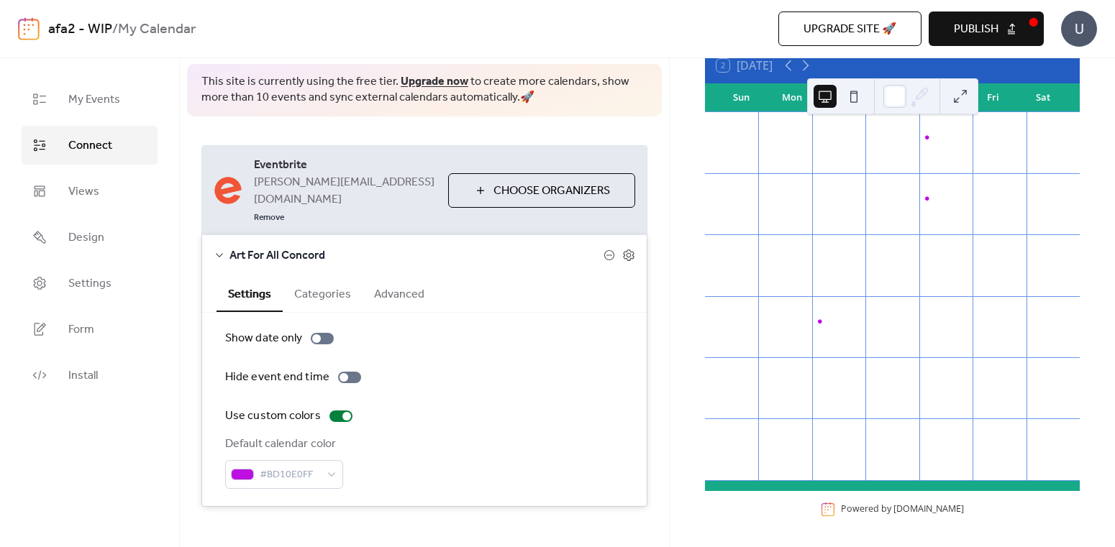
click at [330, 280] on button "Categories" at bounding box center [323, 292] width 80 height 35
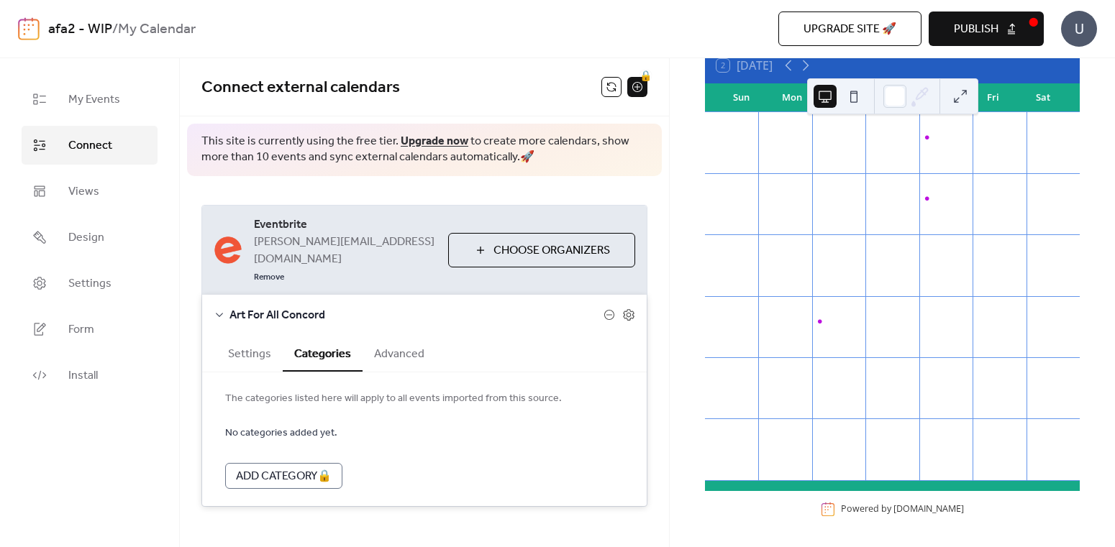
click at [412, 335] on button "Advanced" at bounding box center [398, 352] width 73 height 35
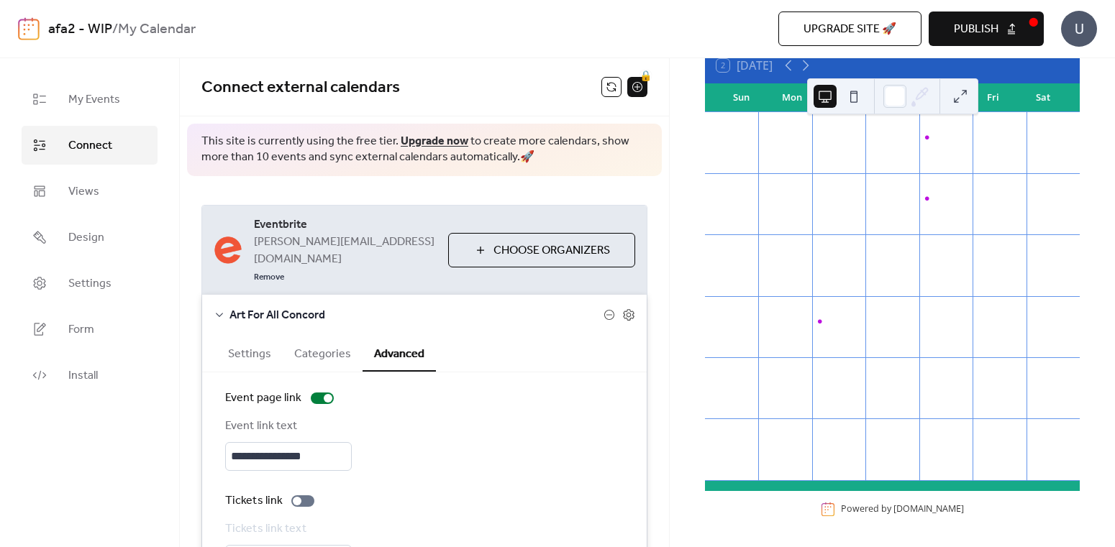
click at [1010, 31] on button "Publish" at bounding box center [986, 29] width 115 height 35
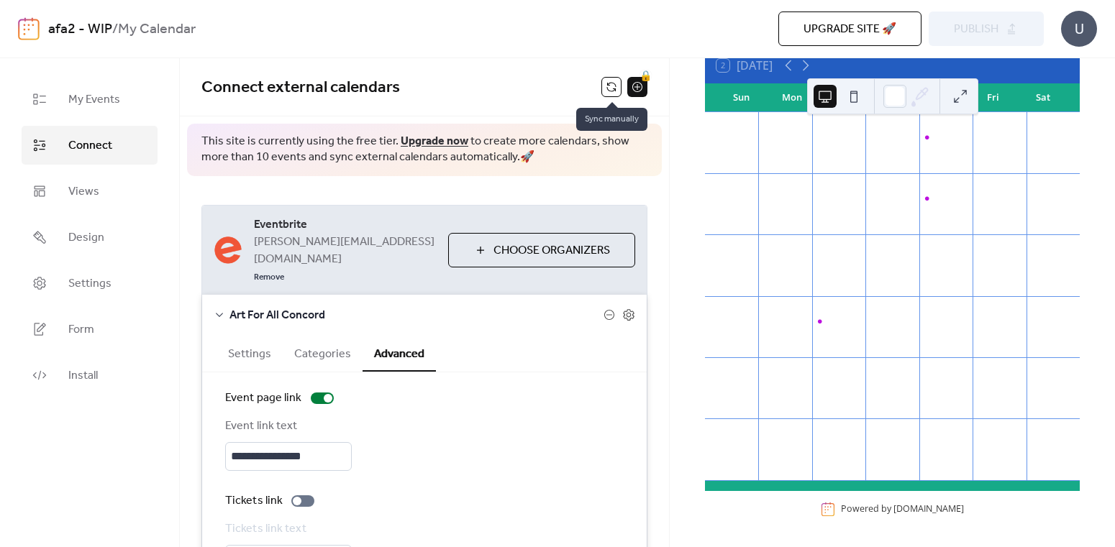
click at [614, 85] on button at bounding box center [611, 87] width 20 height 20
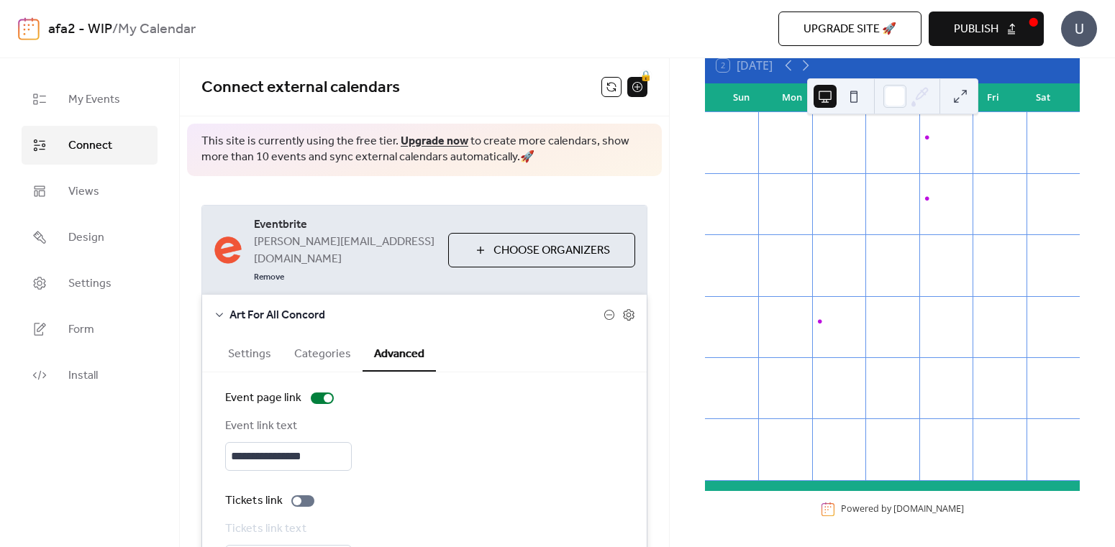
click at [975, 32] on span "Publish" at bounding box center [976, 29] width 45 height 17
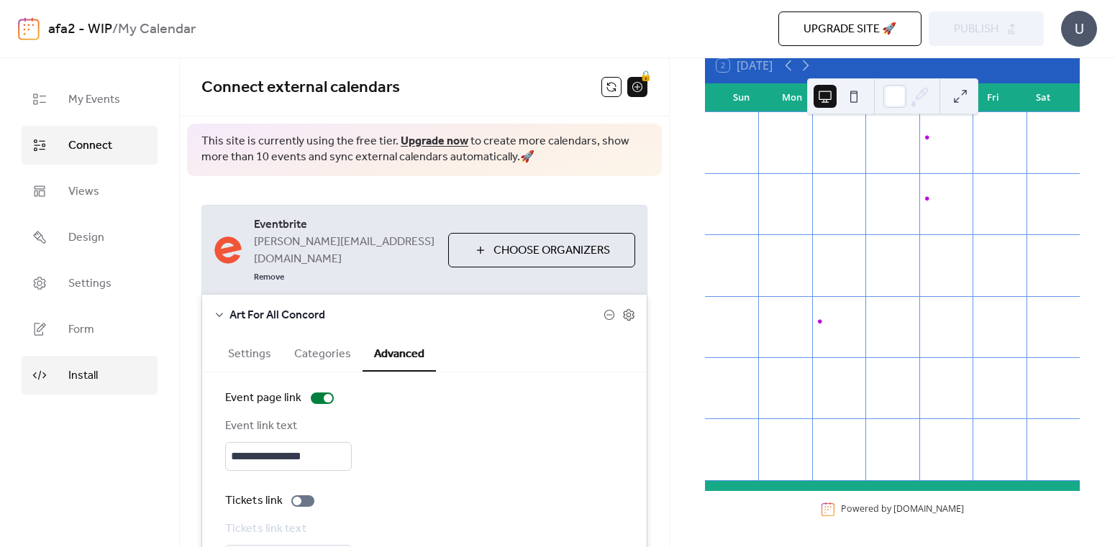
click at [70, 372] on span "Install" at bounding box center [82, 376] width 29 height 17
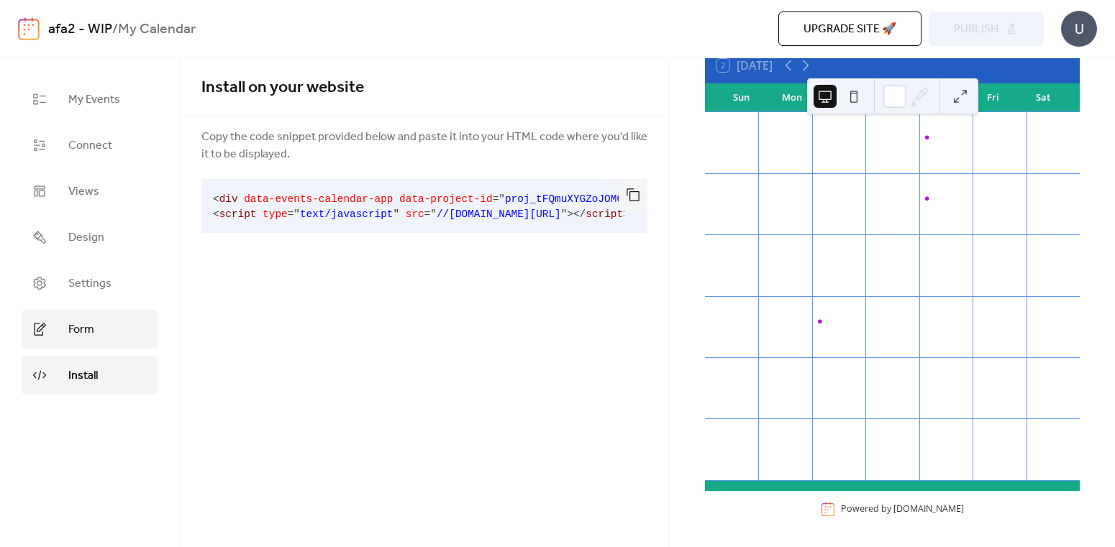
click at [77, 323] on span "Form" at bounding box center [81, 329] width 26 height 17
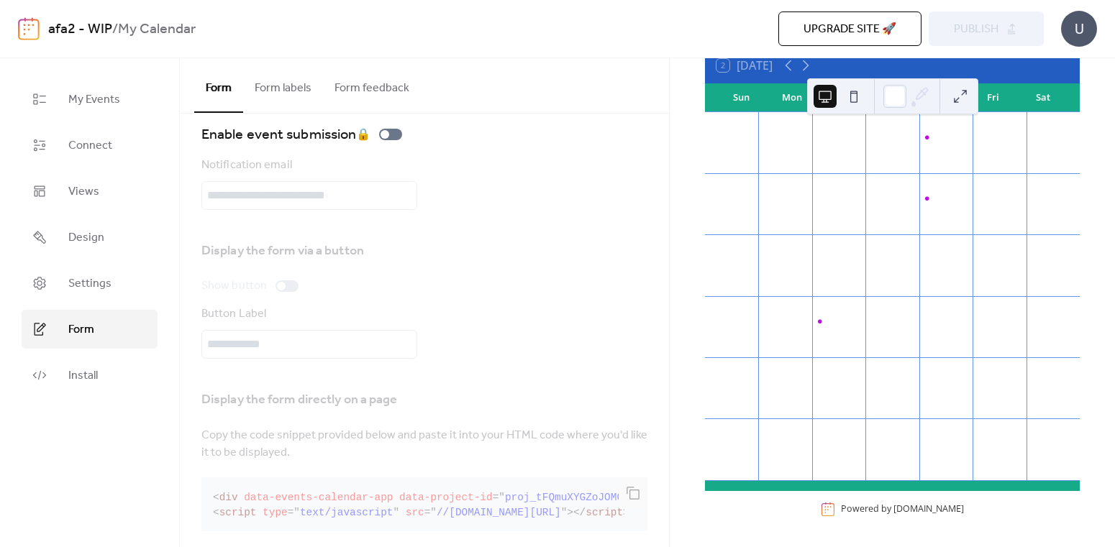
scroll to position [47, 0]
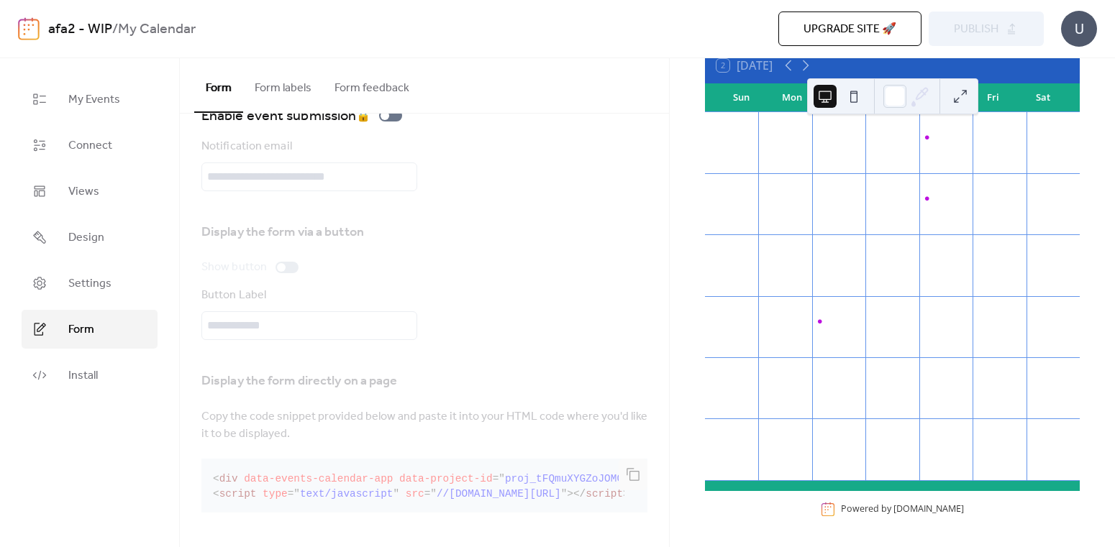
click at [1077, 27] on div "U" at bounding box center [1079, 29] width 36 height 36
click at [1057, 88] on span "Contact Us" at bounding box center [1057, 93] width 57 height 17
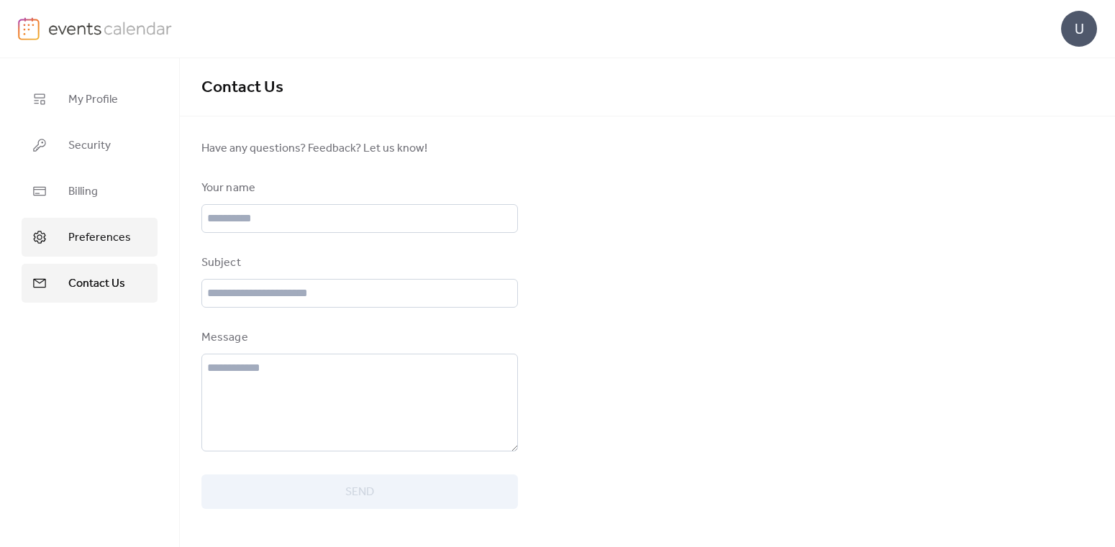
click at [90, 242] on span "Preferences" at bounding box center [99, 237] width 63 height 17
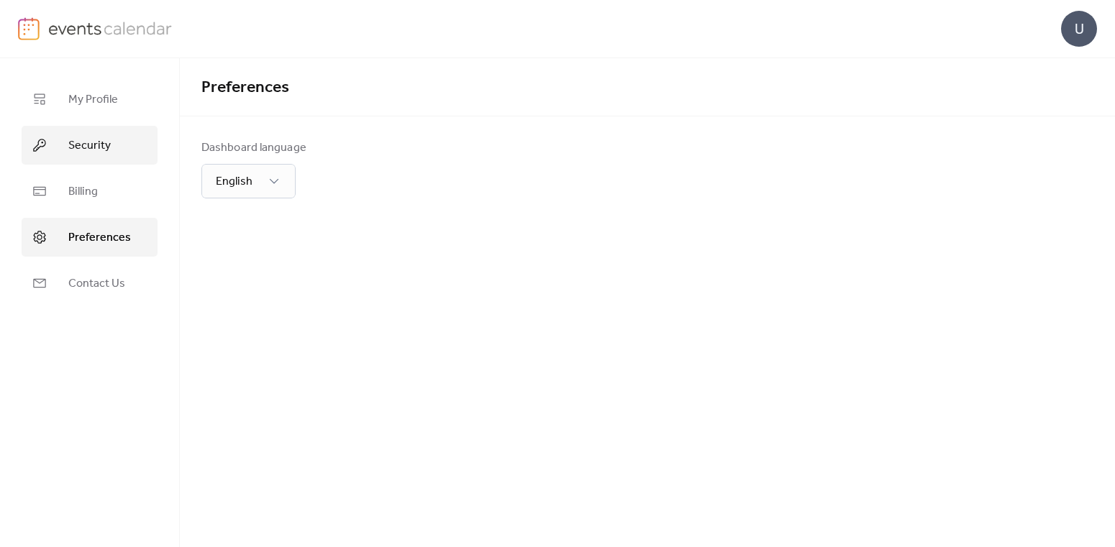
click at [100, 146] on span "Security" at bounding box center [89, 145] width 42 height 17
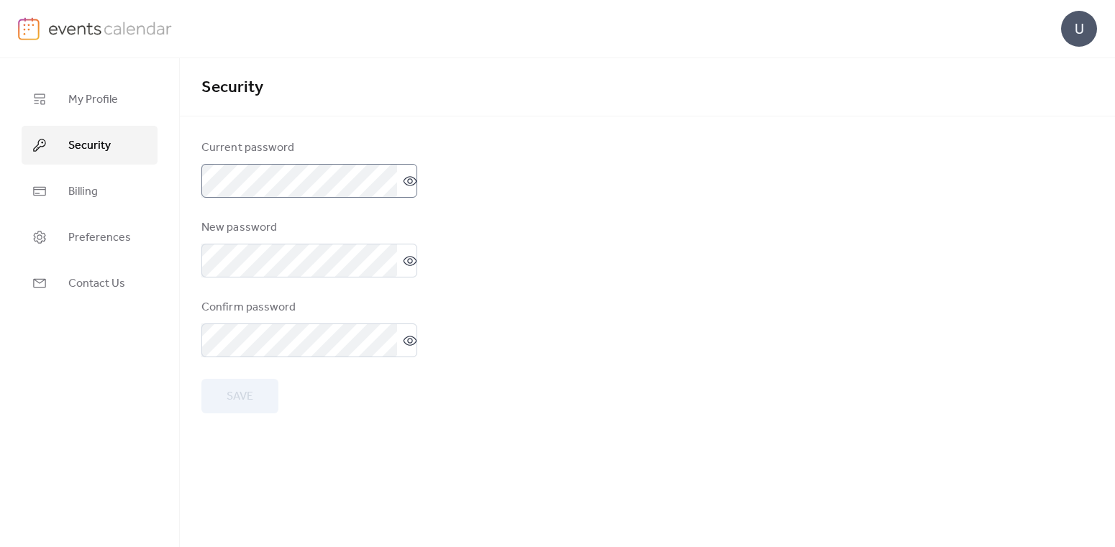
click at [407, 183] on icon at bounding box center [410, 181] width 14 height 14
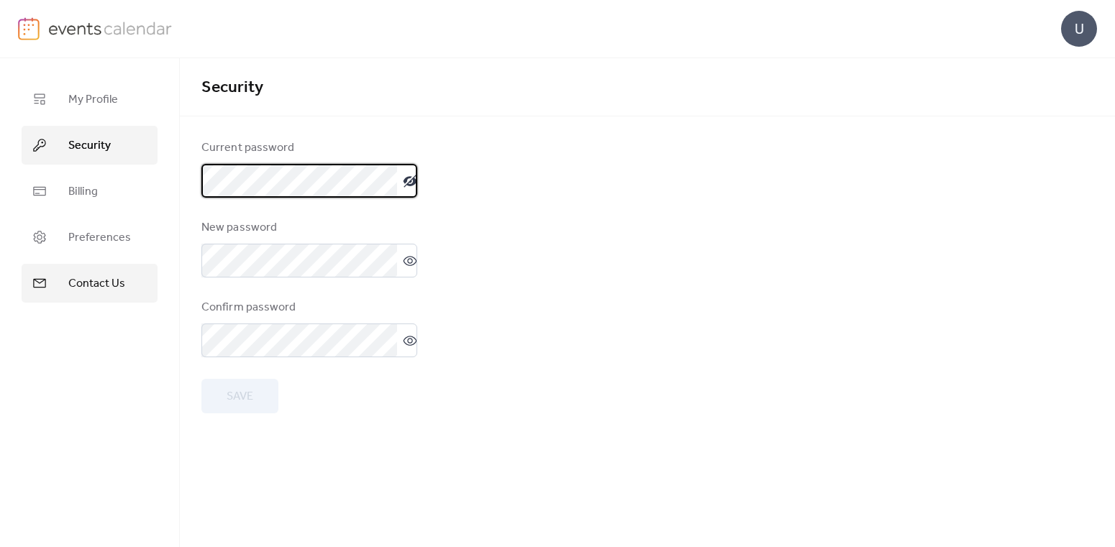
click at [89, 286] on span "Contact Us" at bounding box center [96, 283] width 57 height 17
